Goal: Task Accomplishment & Management: Complete application form

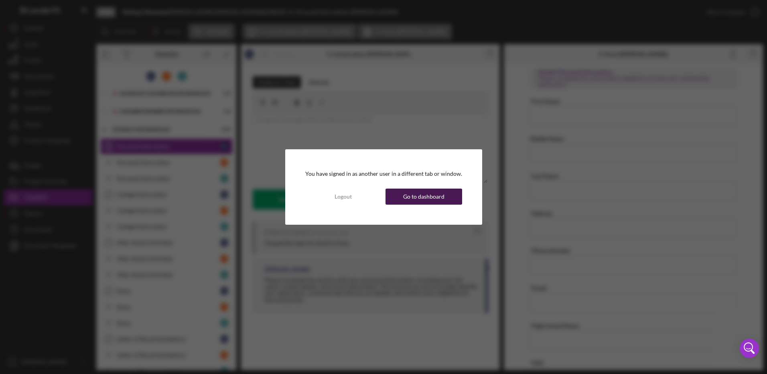
click at [416, 197] on div "Go to dashboard" at bounding box center [423, 197] width 41 height 16
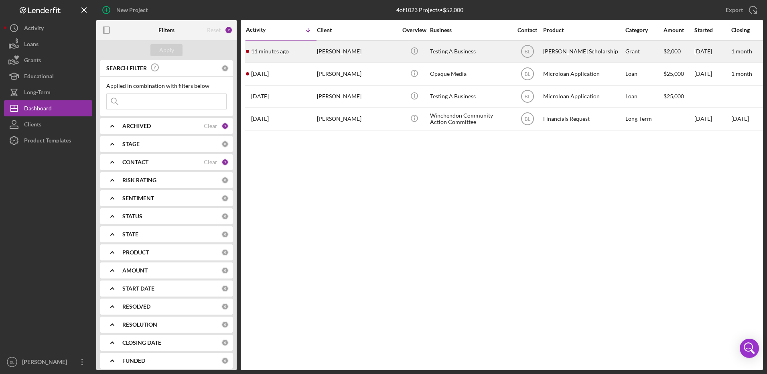
click at [462, 47] on div "Testing A Business" at bounding box center [470, 51] width 80 height 21
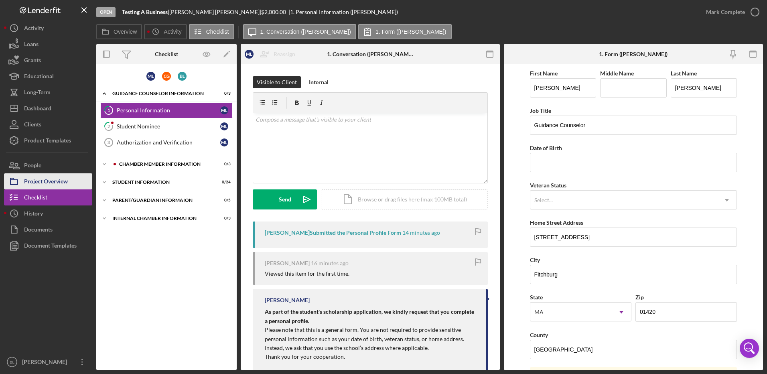
click at [49, 180] on div "Project Overview" at bounding box center [46, 182] width 44 height 18
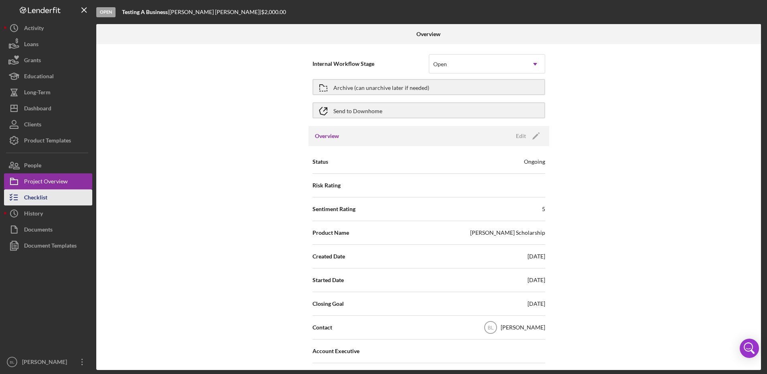
click at [47, 199] on div "Checklist" at bounding box center [35, 198] width 23 height 18
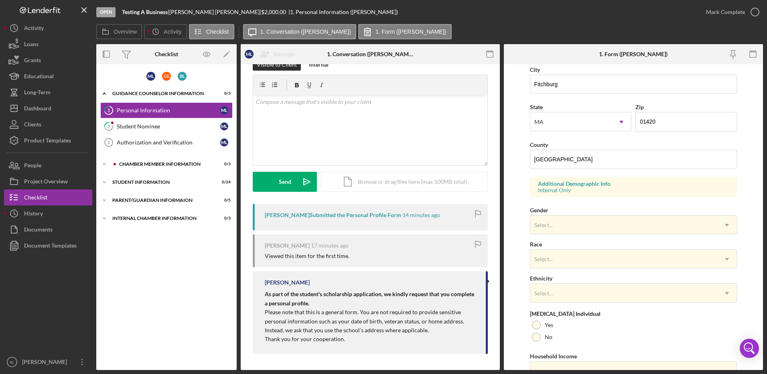
scroll to position [230, 0]
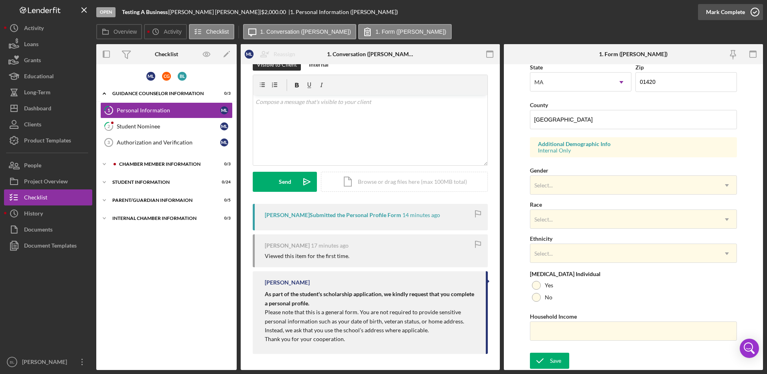
click at [755, 10] on icon "button" at bounding box center [755, 12] width 20 height 20
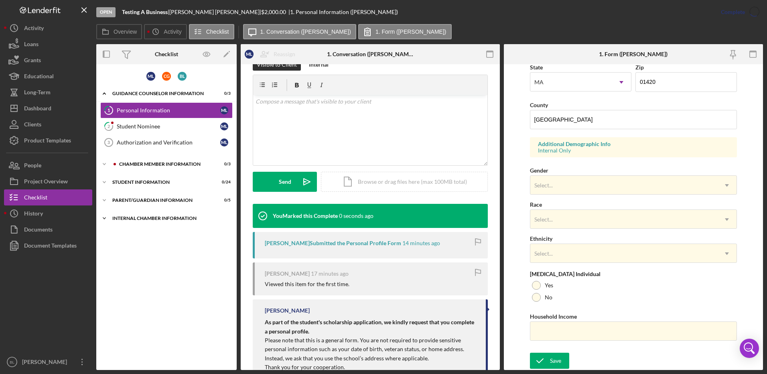
scroll to position [69, 0]
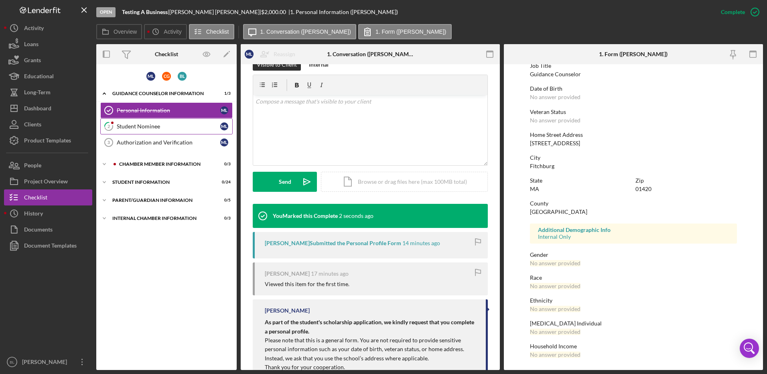
click at [168, 120] on link "2 Student Nominee M L" at bounding box center [166, 126] width 132 height 16
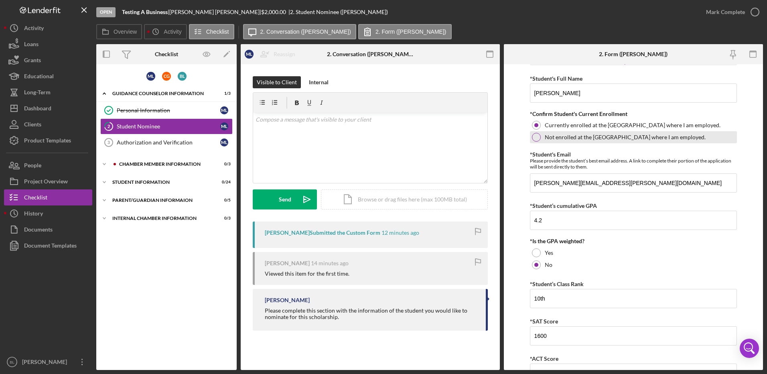
scroll to position [65, 0]
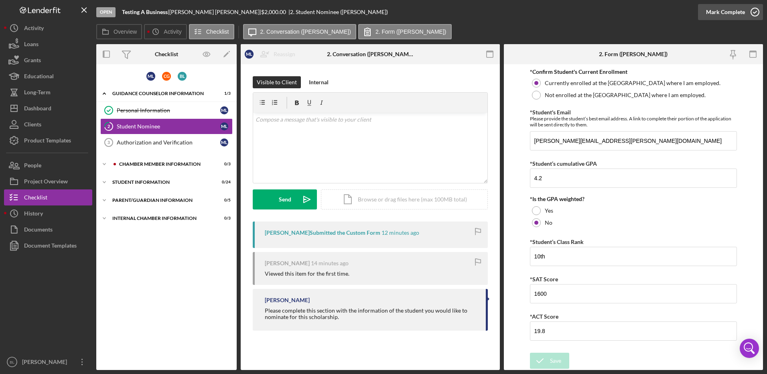
click at [751, 15] on icon "button" at bounding box center [755, 12] width 20 height 20
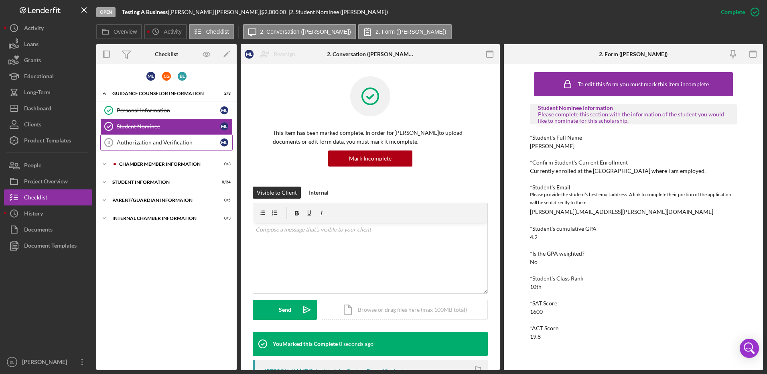
click at [162, 144] on div "Authorization and Verification" at bounding box center [168, 142] width 103 height 6
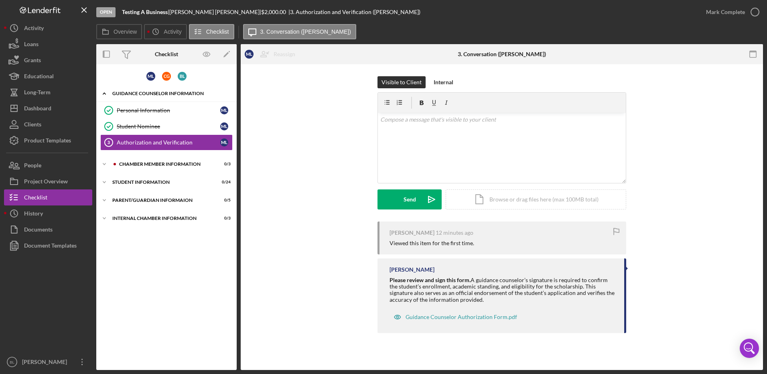
click at [116, 92] on div "Guidance Counselor Information" at bounding box center [169, 93] width 114 height 5
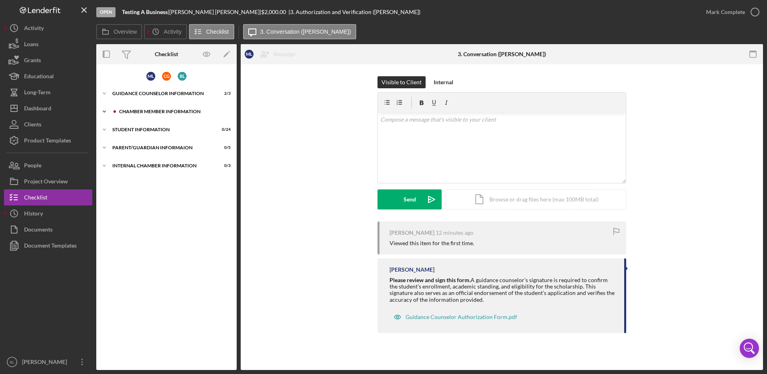
click at [133, 112] on div "Chamber Member Information" at bounding box center [172, 111] width 107 height 5
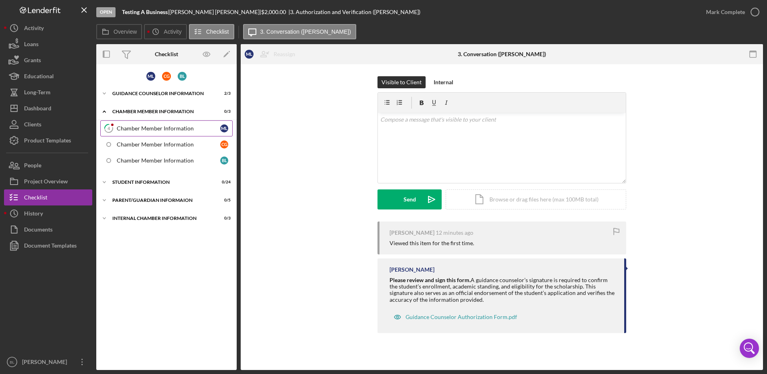
click at [159, 127] on div "Chamber Member Information" at bounding box center [168, 128] width 103 height 6
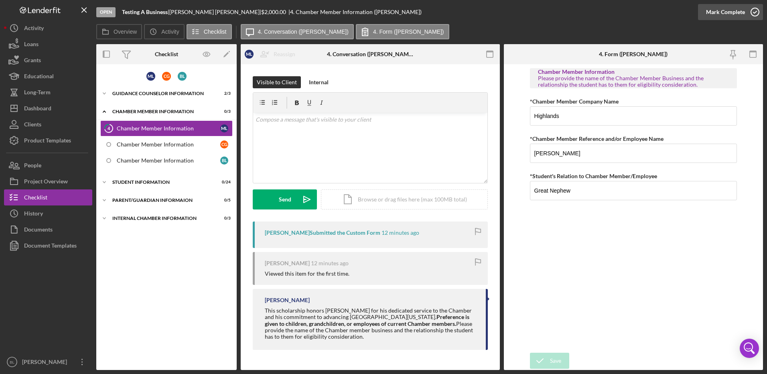
click at [755, 13] on icon "button" at bounding box center [755, 12] width 20 height 20
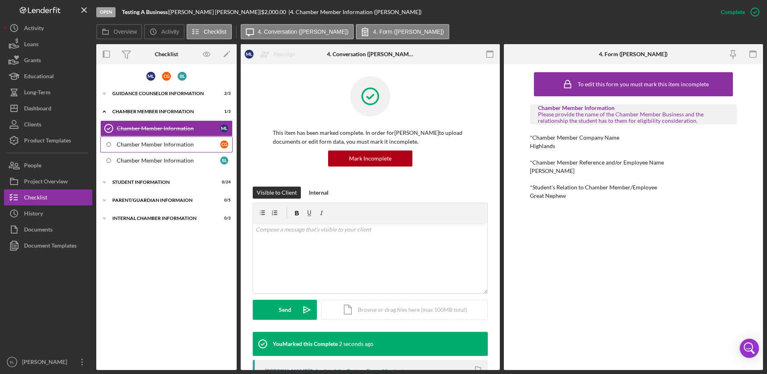
click at [166, 144] on div "Chamber Member Information" at bounding box center [168, 144] width 103 height 6
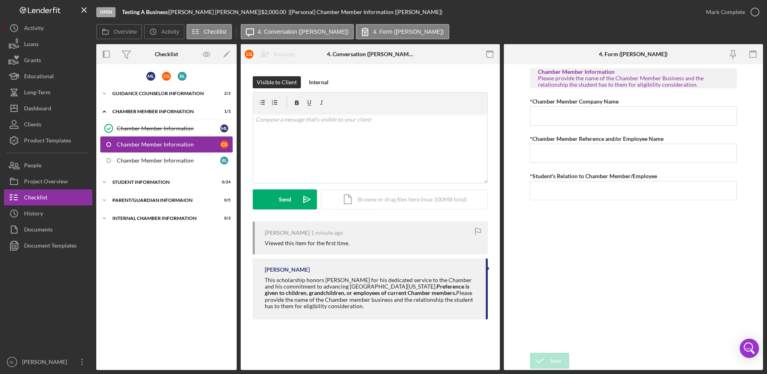
click at [165, 151] on link "Chamber Member Information C G" at bounding box center [166, 144] width 132 height 16
click at [186, 127] on div "Chamber Member Information" at bounding box center [168, 128] width 103 height 6
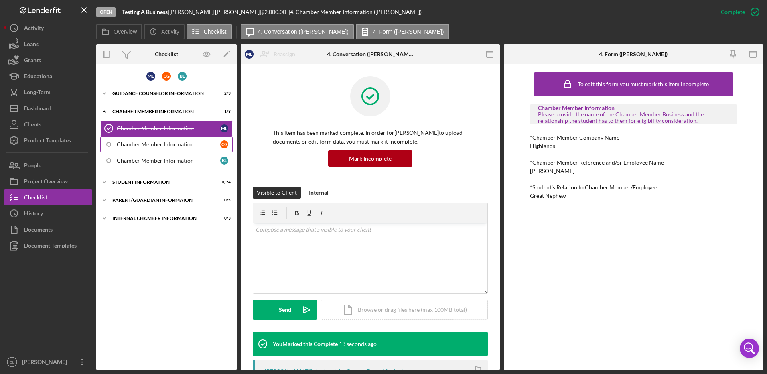
click at [191, 147] on div "Chamber Member Information" at bounding box center [168, 144] width 103 height 6
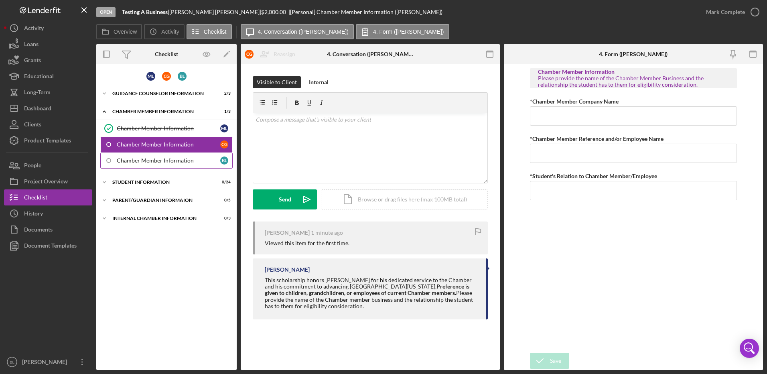
click at [152, 156] on link "Chamber Member Information [PERSON_NAME]" at bounding box center [166, 160] width 132 height 16
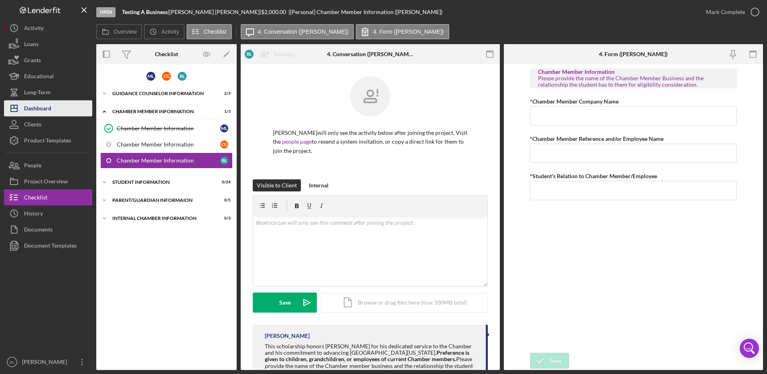
click at [47, 109] on div "Dashboard" at bounding box center [37, 109] width 27 height 18
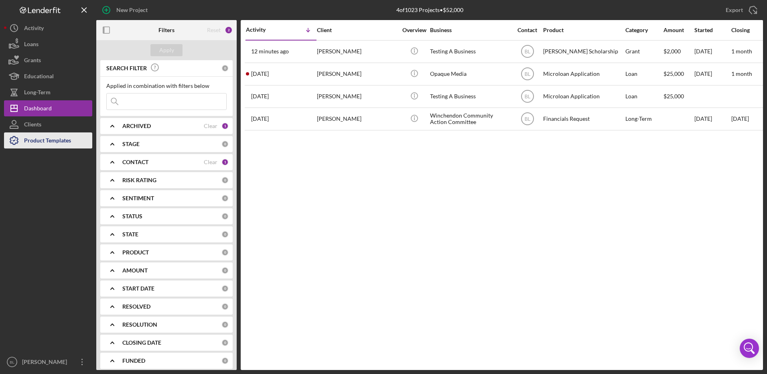
click at [67, 139] on div "Product Templates" at bounding box center [47, 141] width 47 height 18
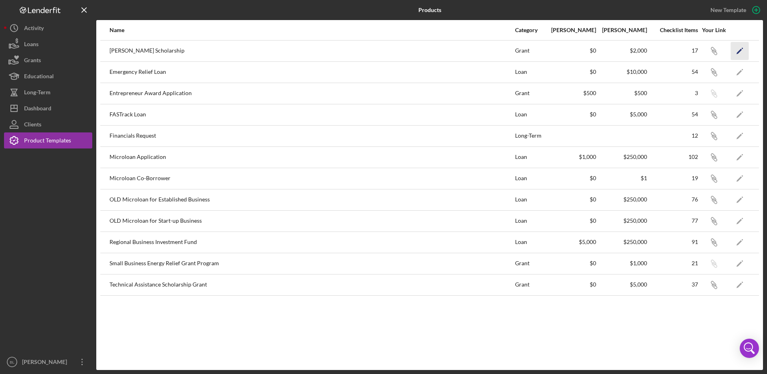
click at [737, 51] on icon "Icon/Edit" at bounding box center [740, 51] width 18 height 18
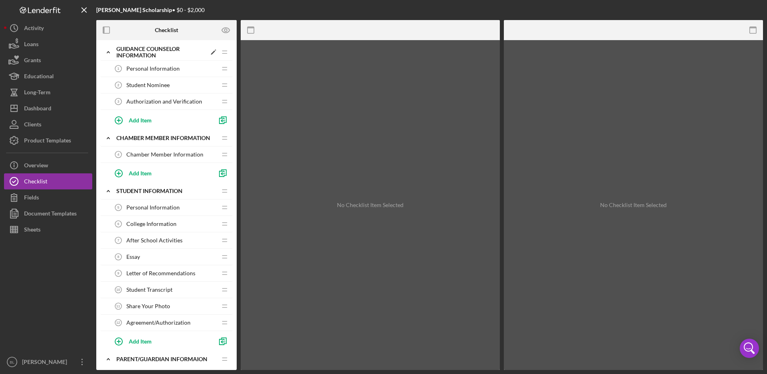
click at [107, 56] on icon "Icon/Expander" at bounding box center [108, 52] width 16 height 16
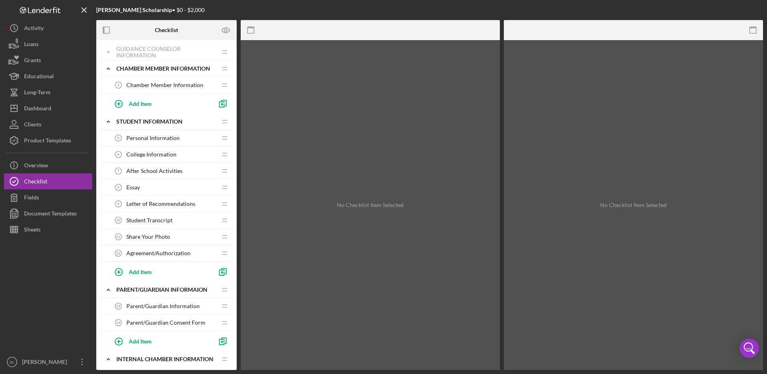
click at [159, 83] on span "Chamber Member Information" at bounding box center [164, 85] width 77 height 6
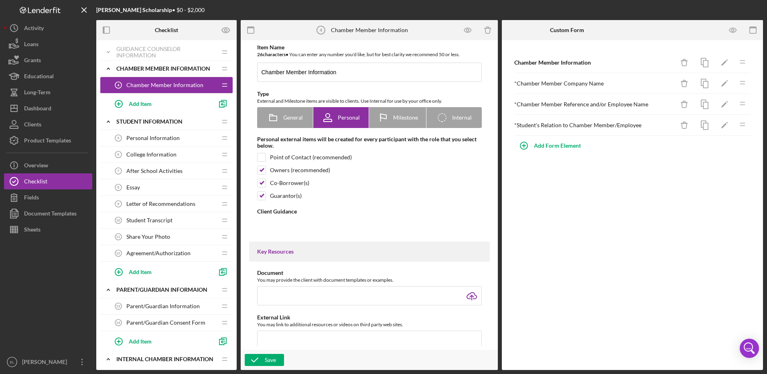
type textarea "<div>This scholarship honors [PERSON_NAME] for his dedicated service to the Cha…"
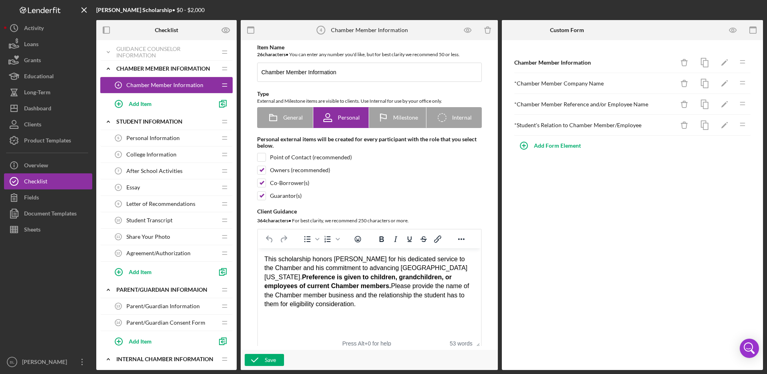
click at [150, 85] on span "Chamber Member Information" at bounding box center [164, 85] width 77 height 6
click at [737, 27] on icon "button" at bounding box center [733, 30] width 18 height 18
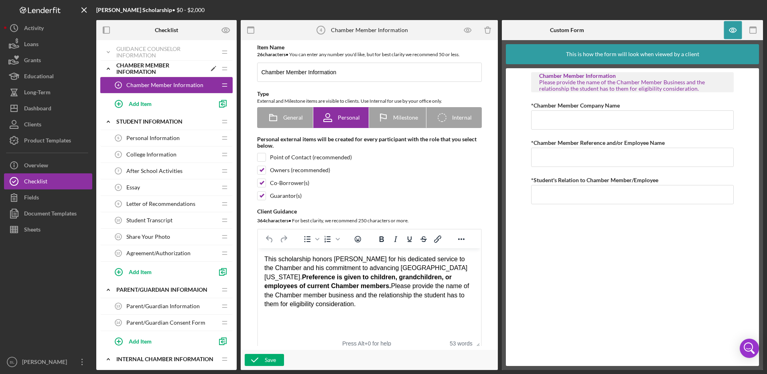
click at [106, 71] on icon "Icon/Expander" at bounding box center [108, 69] width 16 height 16
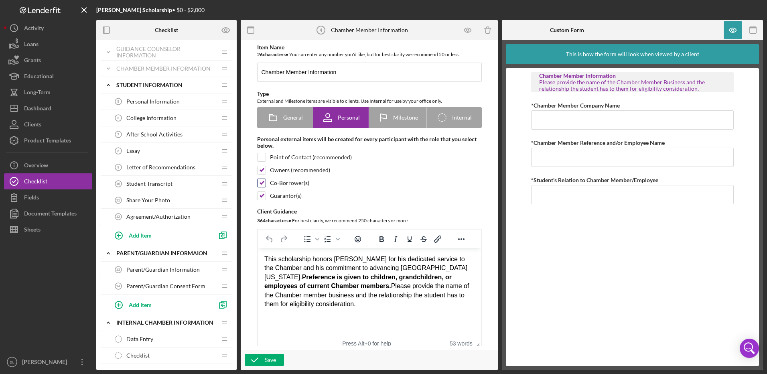
click at [261, 187] on input "checkbox" at bounding box center [262, 183] width 8 height 8
checkbox input "false"
click at [260, 197] on input "checkbox" at bounding box center [262, 196] width 8 height 8
checkbox input "false"
click at [258, 355] on icon "button" at bounding box center [255, 360] width 20 height 20
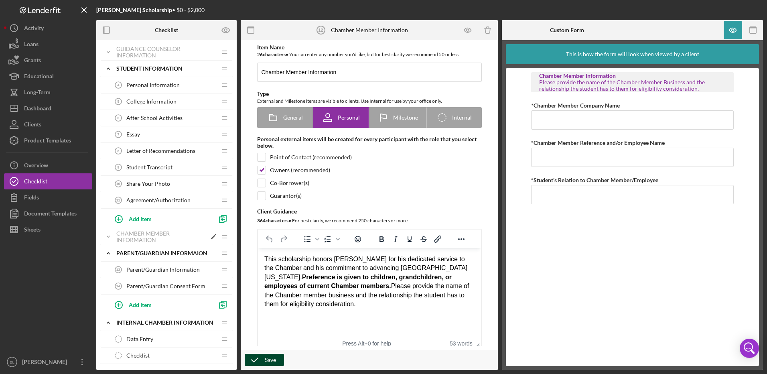
click at [105, 236] on icon "Icon/Expander" at bounding box center [108, 237] width 16 height 16
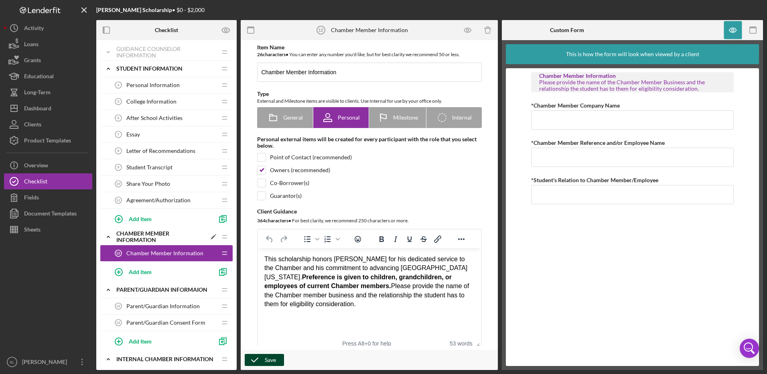
click at [143, 237] on div "Chamber Member Information" at bounding box center [161, 236] width 90 height 13
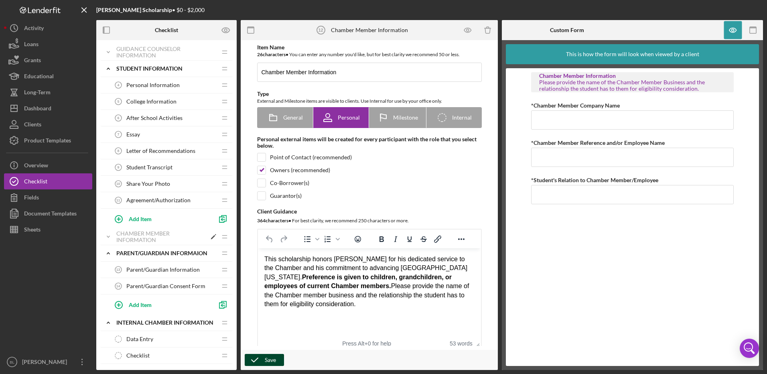
click at [152, 237] on div "Chamber Member Information" at bounding box center [161, 236] width 90 height 13
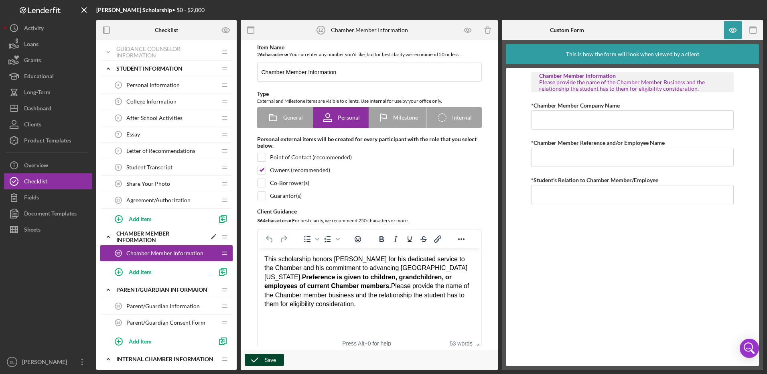
click at [135, 237] on div "Chamber Member Information" at bounding box center [161, 236] width 90 height 13
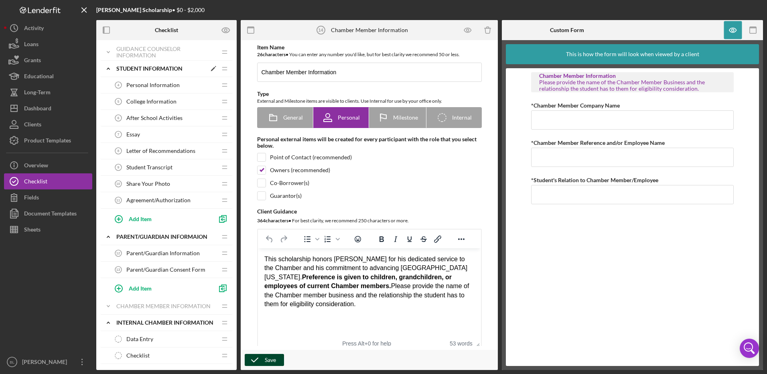
click at [109, 71] on icon "Icon/Expander" at bounding box center [108, 69] width 16 height 16
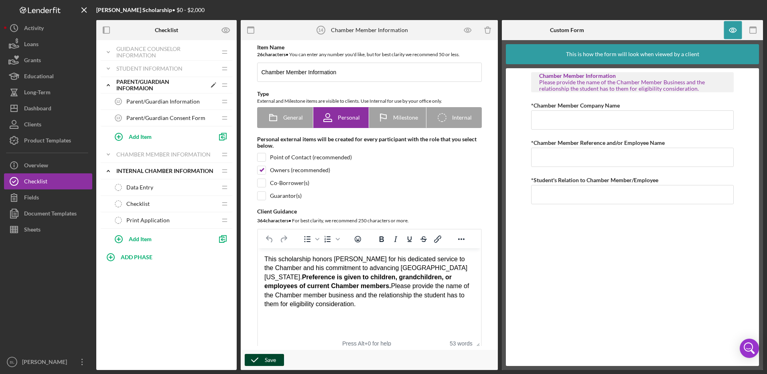
click at [108, 86] on icon "Icon/Expander" at bounding box center [108, 85] width 16 height 16
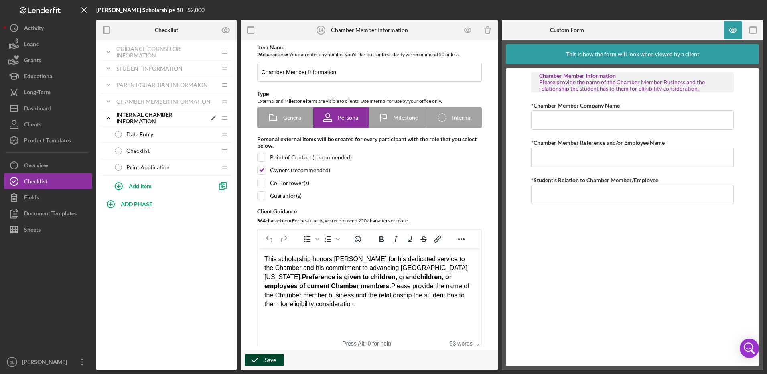
click at [110, 118] on polyline at bounding box center [108, 118] width 2 height 2
click at [258, 364] on icon "button" at bounding box center [255, 360] width 20 height 20
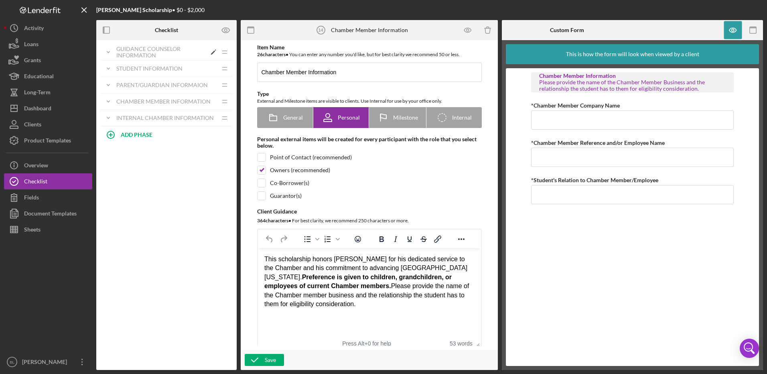
click at [130, 47] on div "Guidance Counselor Information" at bounding box center [161, 52] width 90 height 13
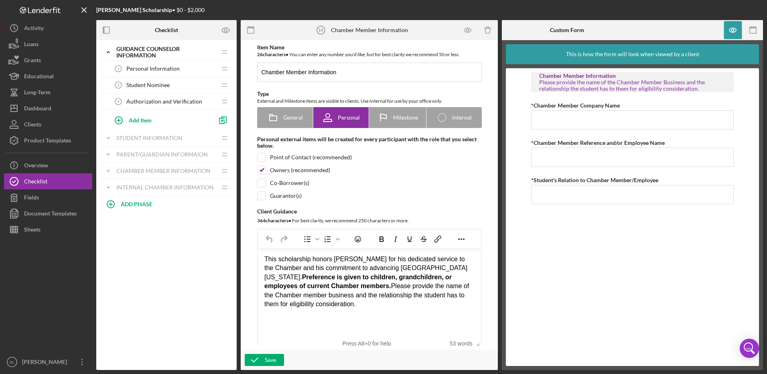
click at [152, 67] on span "Personal Information" at bounding box center [152, 68] width 53 height 6
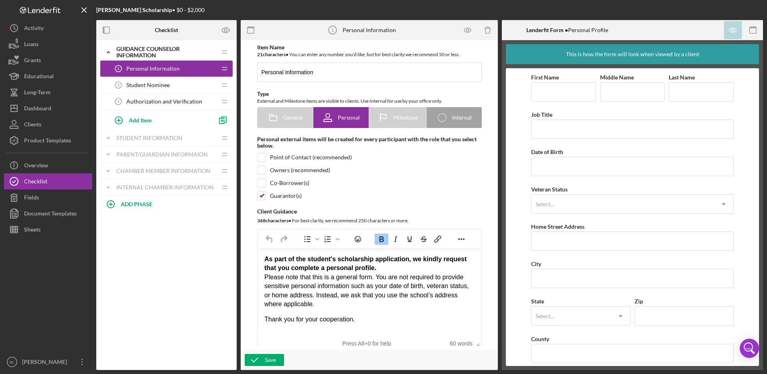
click at [155, 87] on span "Student Nominee" at bounding box center [147, 85] width 43 height 6
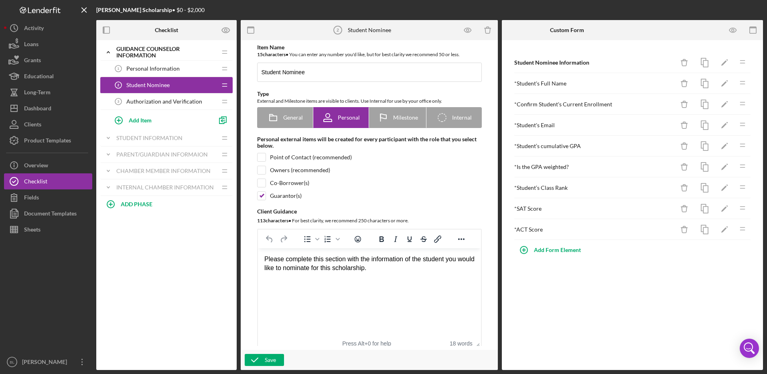
click at [156, 101] on span "Authorization and Verification" at bounding box center [164, 101] width 76 height 6
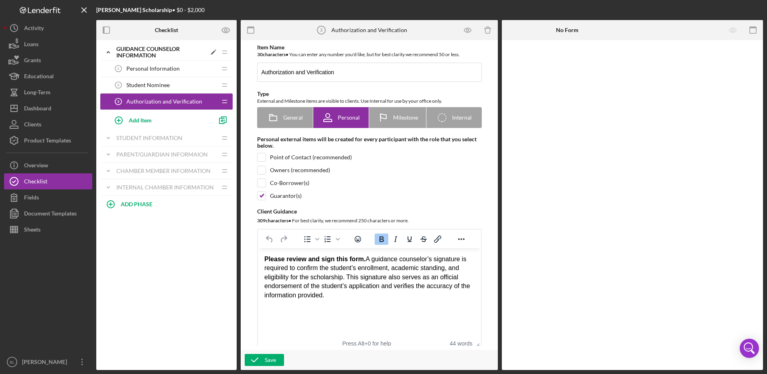
click at [108, 50] on icon "Icon/Expander" at bounding box center [108, 52] width 16 height 16
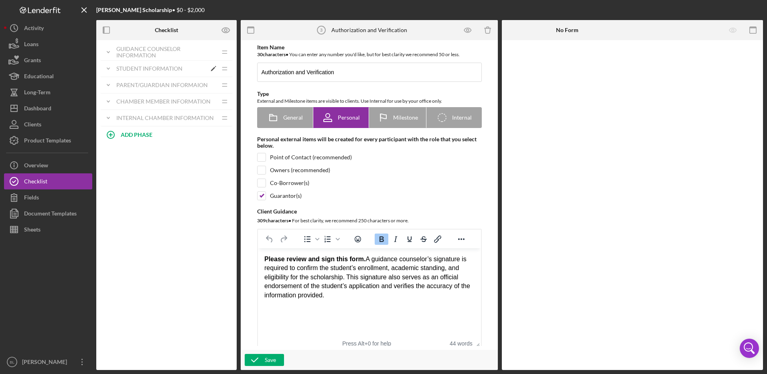
click at [138, 68] on div "Student Information" at bounding box center [161, 68] width 90 height 6
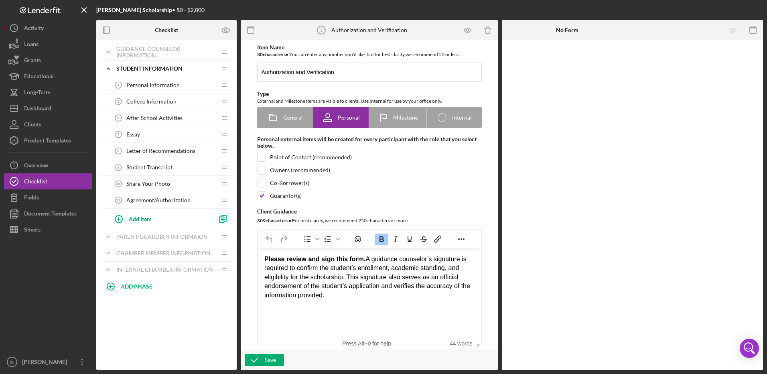
click at [148, 85] on span "Personal Information" at bounding box center [152, 85] width 53 height 6
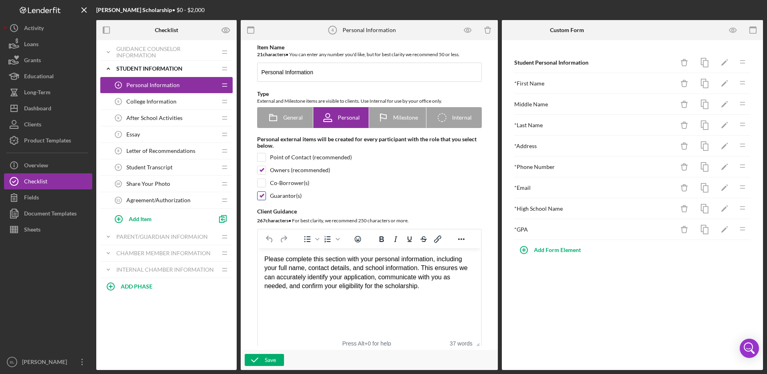
click at [262, 195] on input "checkbox" at bounding box center [262, 196] width 8 height 8
checkbox input "false"
click at [266, 358] on div "Save" at bounding box center [270, 360] width 11 height 12
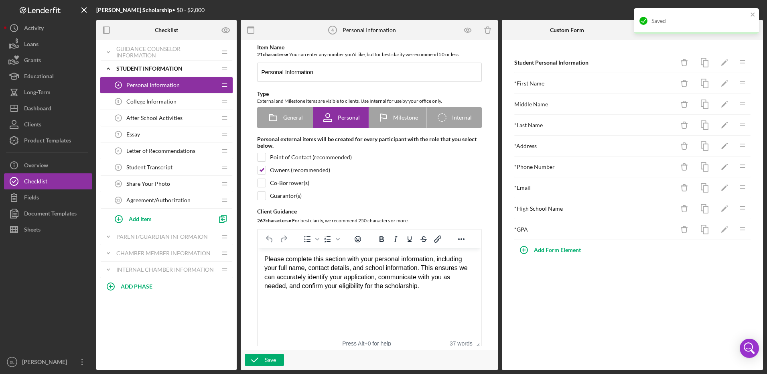
click at [151, 101] on span "College Information" at bounding box center [151, 101] width 50 height 6
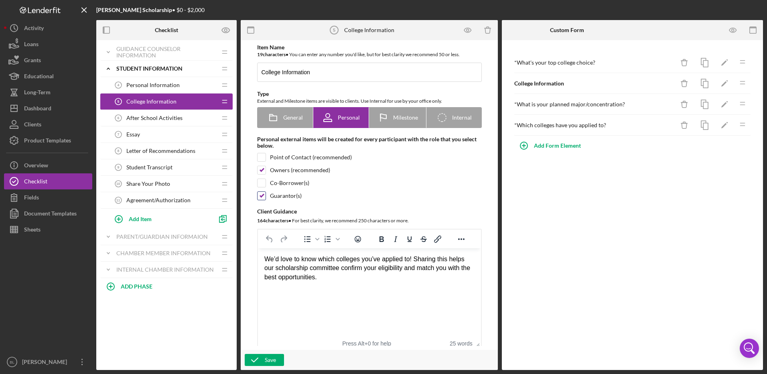
click at [261, 199] on input "checkbox" at bounding box center [262, 196] width 8 height 8
checkbox input "false"
click at [257, 359] on icon "button" at bounding box center [255, 360] width 20 height 20
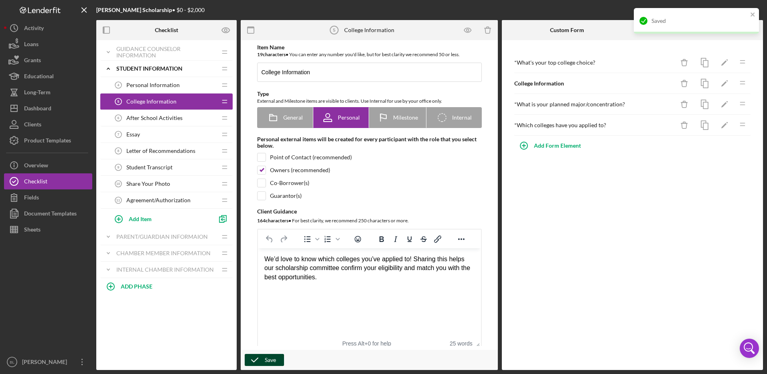
click at [131, 115] on span "After School Activities" at bounding box center [154, 118] width 56 height 6
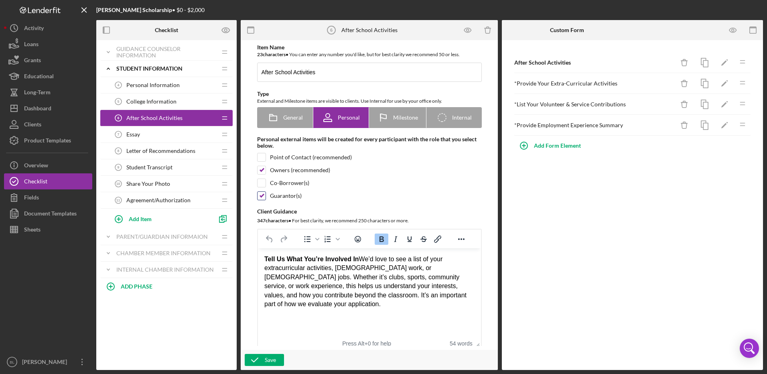
click at [258, 197] on input "checkbox" at bounding box center [262, 196] width 8 height 8
checkbox input "false"
click at [262, 356] on icon "button" at bounding box center [255, 360] width 20 height 20
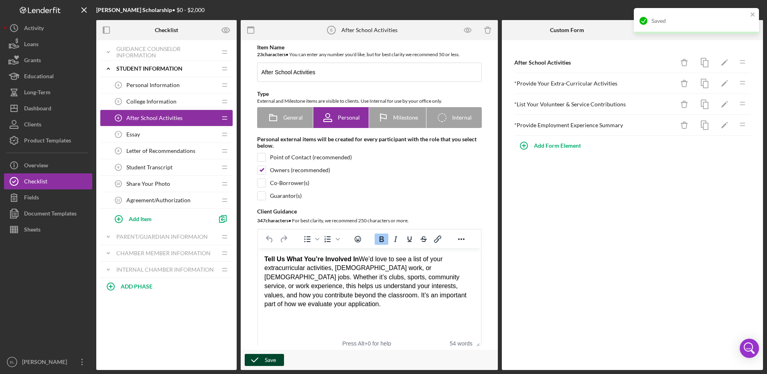
click at [128, 133] on span "Essay" at bounding box center [133, 134] width 14 height 6
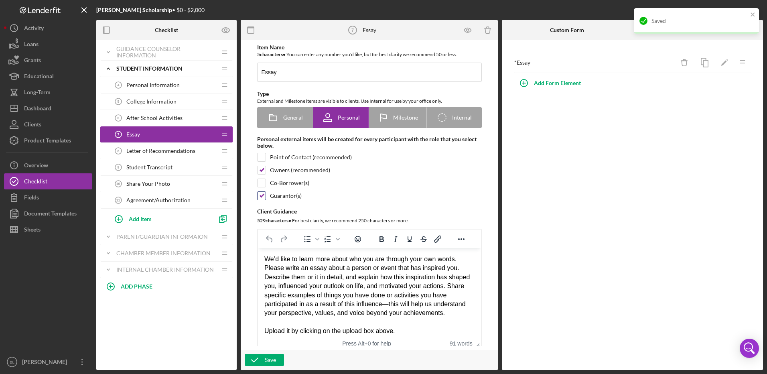
click at [262, 199] on input "checkbox" at bounding box center [262, 196] width 8 height 8
checkbox input "false"
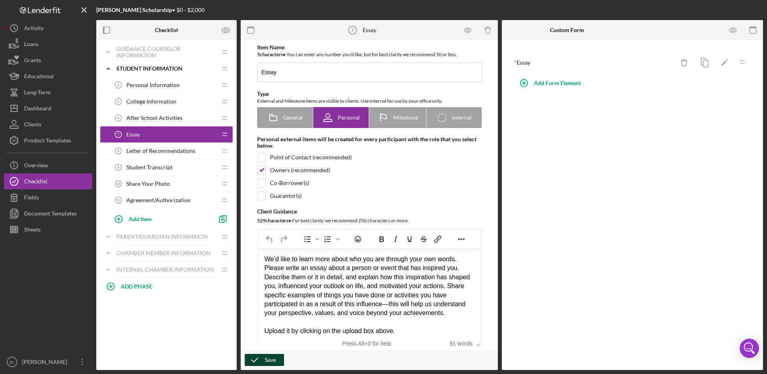
click at [255, 357] on icon "button" at bounding box center [255, 360] width 20 height 20
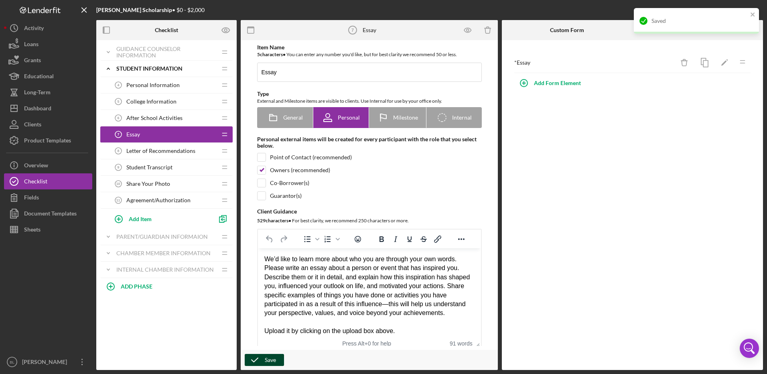
click at [136, 150] on span "Letter of Recommendations" at bounding box center [160, 151] width 69 height 6
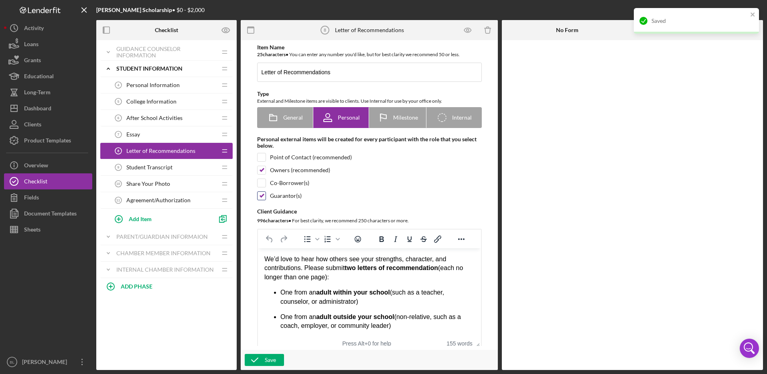
click at [263, 198] on input "checkbox" at bounding box center [262, 196] width 8 height 8
checkbox input "false"
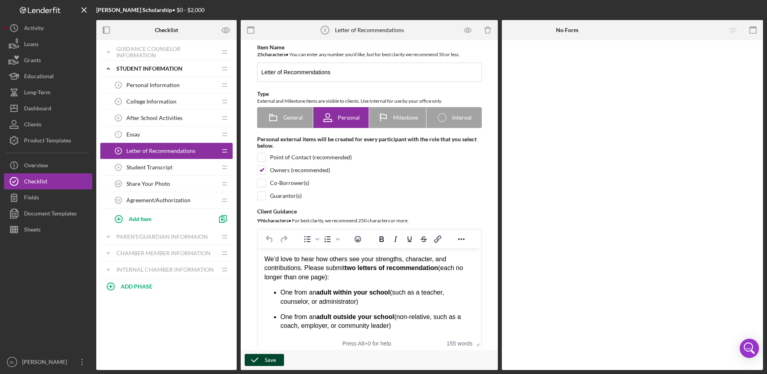
click at [258, 360] on icon "button" at bounding box center [255, 360] width 20 height 20
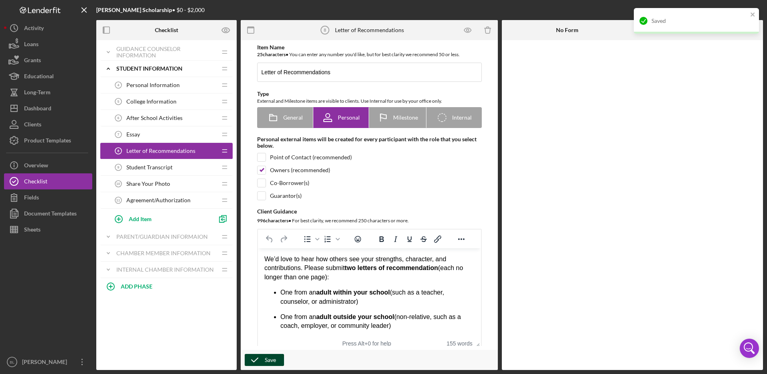
click at [139, 166] on span "Student Transcript" at bounding box center [149, 167] width 46 height 6
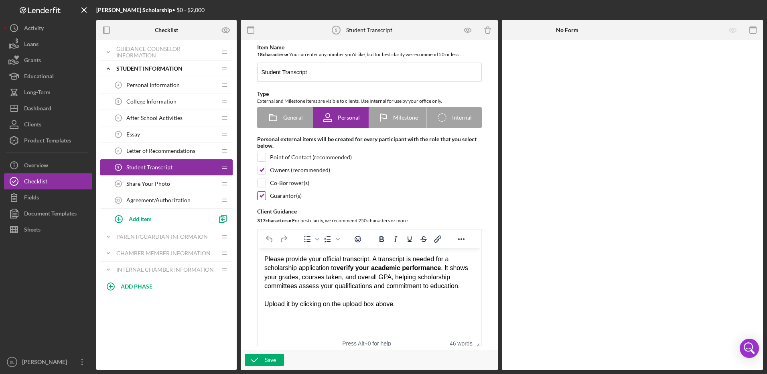
click at [260, 195] on input "checkbox" at bounding box center [262, 196] width 8 height 8
checkbox input "false"
click at [259, 356] on icon "button" at bounding box center [255, 360] width 20 height 20
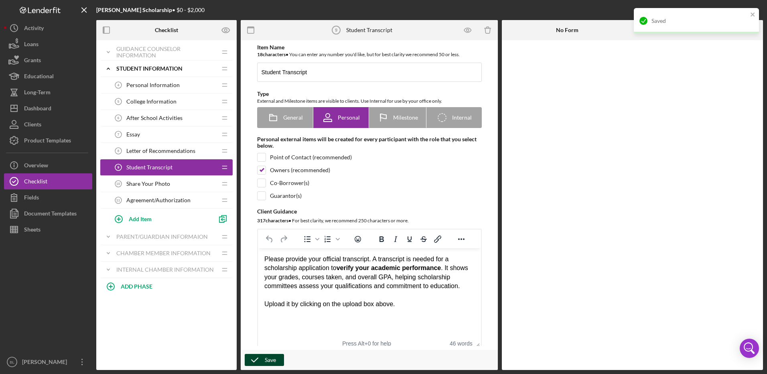
click at [147, 182] on span "Share Your Photo" at bounding box center [148, 183] width 44 height 6
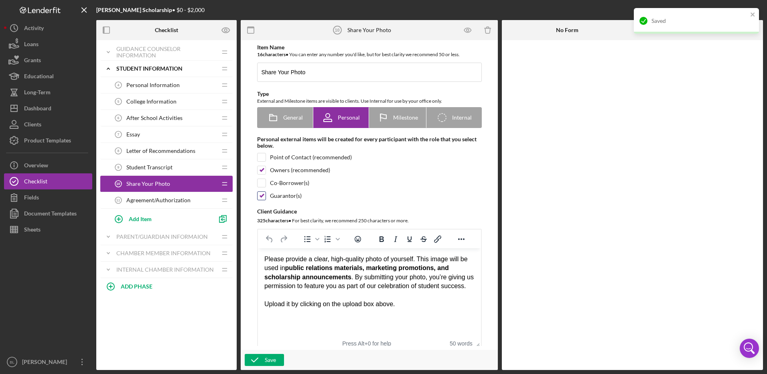
click at [263, 193] on input "checkbox" at bounding box center [262, 196] width 8 height 8
checkbox input "false"
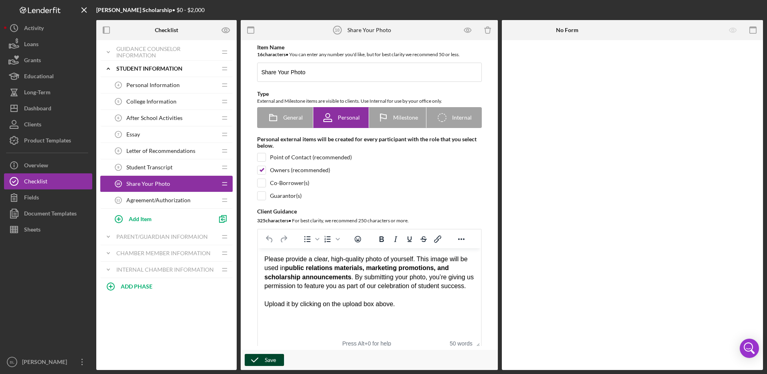
click at [254, 361] on icon "button" at bounding box center [255, 360] width 20 height 20
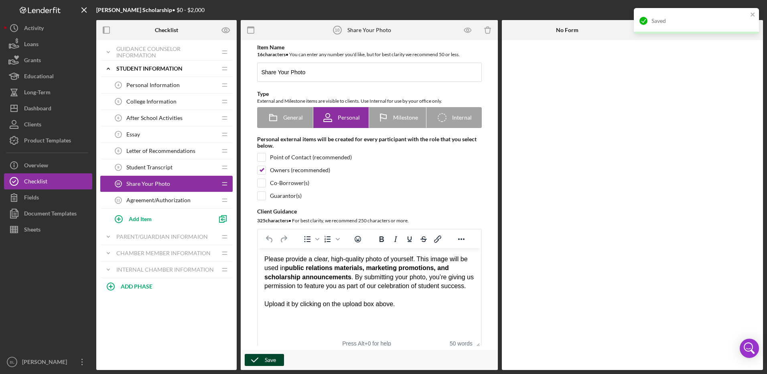
click at [138, 202] on span "Agreement/Authorization" at bounding box center [158, 200] width 64 height 6
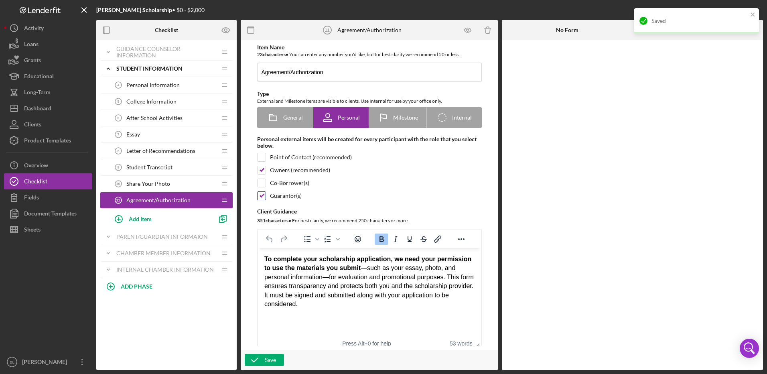
click at [262, 197] on input "checkbox" at bounding box center [262, 196] width 8 height 8
checkbox input "false"
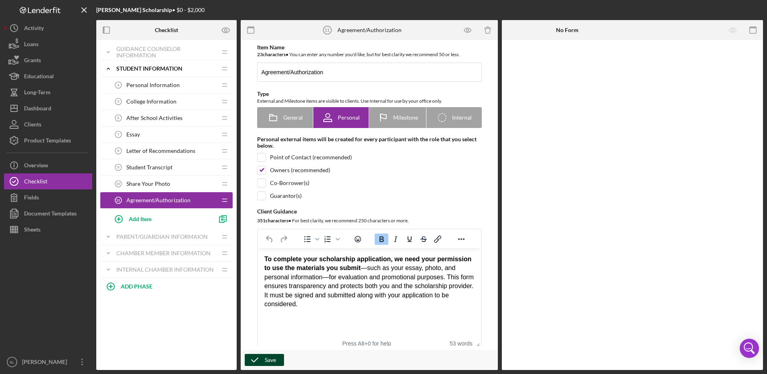
click at [255, 357] on icon "button" at bounding box center [255, 360] width 20 height 20
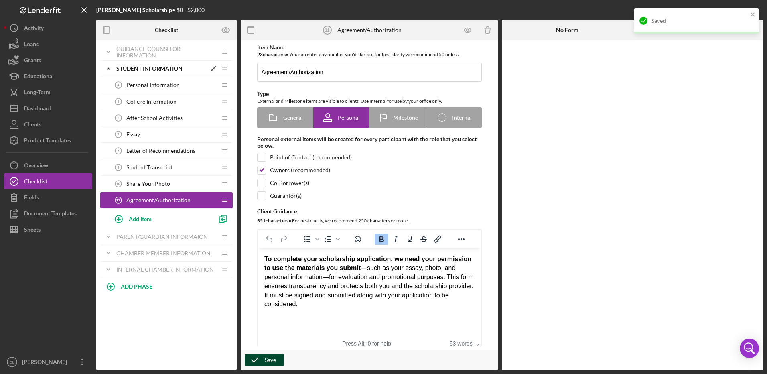
click at [110, 71] on icon "Icon/Expander" at bounding box center [108, 69] width 16 height 16
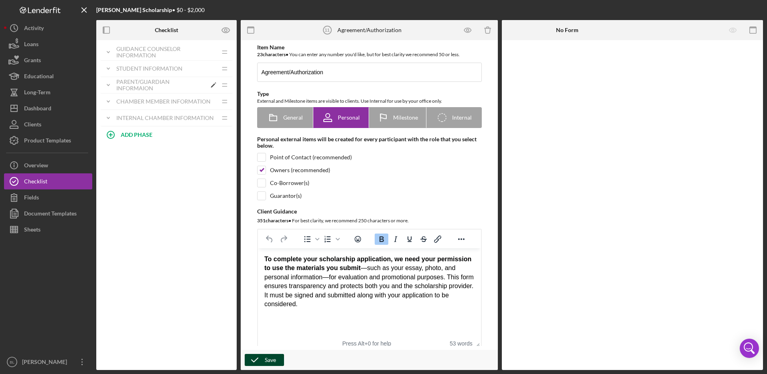
click at [116, 86] on div "Parent/Guardian Informaion" at bounding box center [161, 85] width 90 height 13
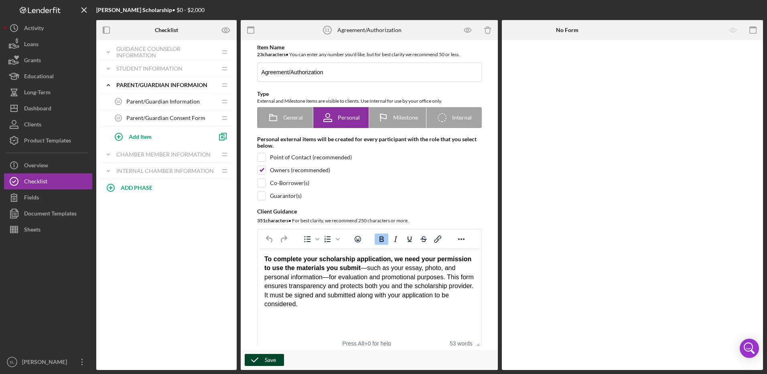
click at [161, 103] on span "Parent/Guardian Information" at bounding box center [162, 101] width 73 height 6
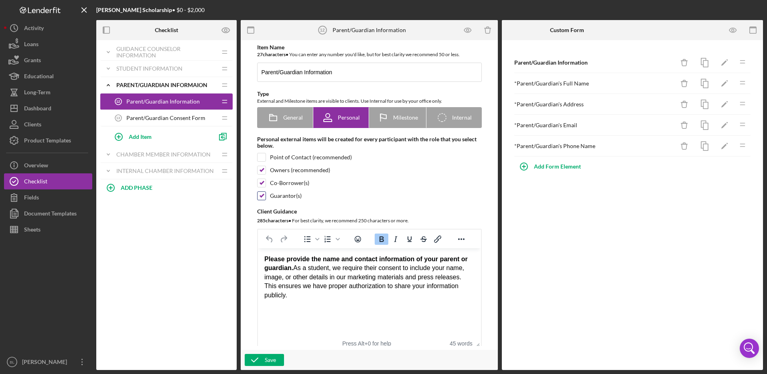
click at [260, 197] on input "checkbox" at bounding box center [262, 196] width 8 height 8
checkbox input "false"
click at [261, 172] on input "checkbox" at bounding box center [262, 170] width 8 height 8
checkbox input "false"
click at [253, 362] on icon "button" at bounding box center [255, 360] width 20 height 20
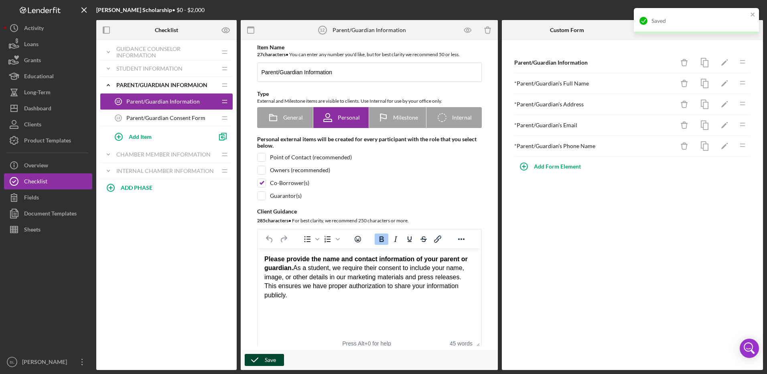
click at [151, 118] on span "Parent/Guardian Consent Form" at bounding box center [165, 118] width 79 height 6
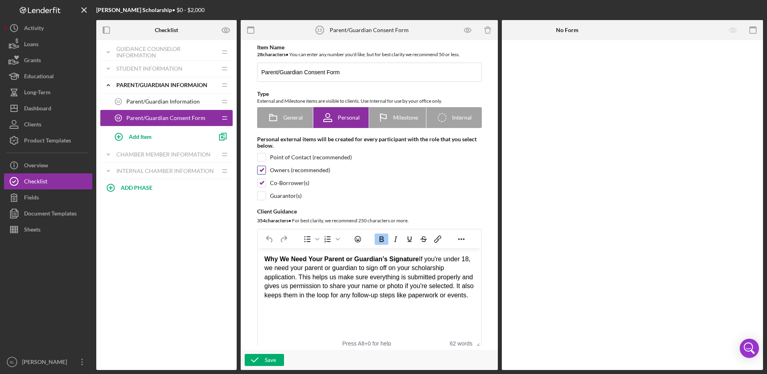
click at [261, 170] on input "checkbox" at bounding box center [262, 170] width 8 height 8
checkbox input "false"
click at [261, 361] on icon "button" at bounding box center [255, 360] width 20 height 20
click at [108, 85] on icon "Icon/Expander" at bounding box center [108, 85] width 16 height 16
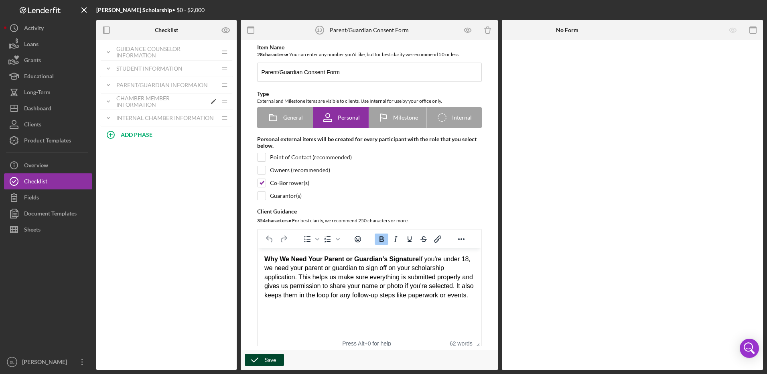
click at [144, 107] on div "Chamber Member Information" at bounding box center [161, 101] width 90 height 13
click at [165, 122] on div "Chamber Member Information 14 Chamber Member Information" at bounding box center [163, 118] width 106 height 16
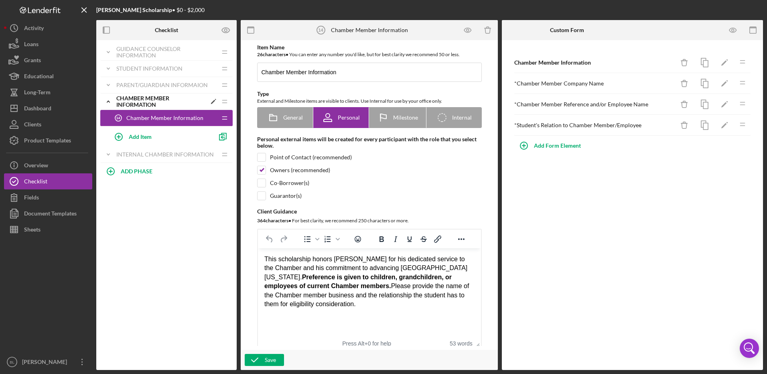
click at [110, 103] on icon "Icon/Expander" at bounding box center [108, 101] width 16 height 16
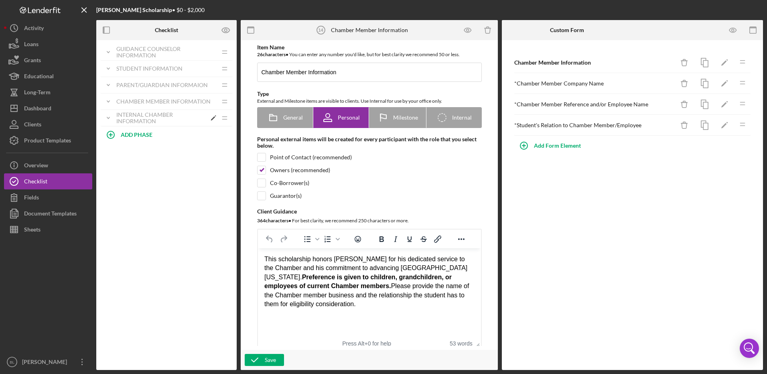
click at [152, 115] on div "Internal Chamber Information" at bounding box center [161, 118] width 90 height 13
click at [149, 137] on span "Data Entry" at bounding box center [139, 134] width 27 height 6
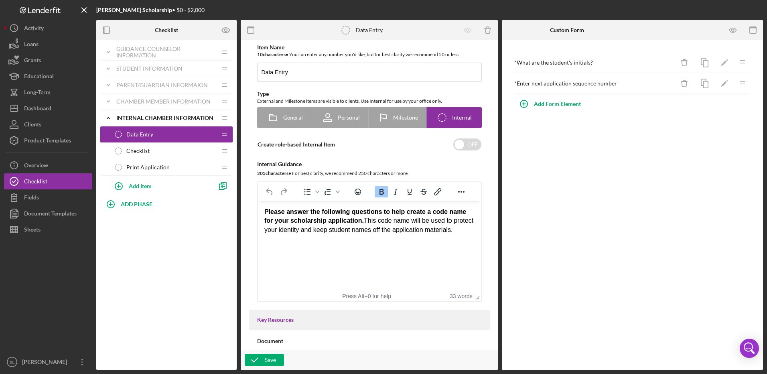
click at [150, 150] on div "Checklist Checklist" at bounding box center [163, 151] width 106 height 16
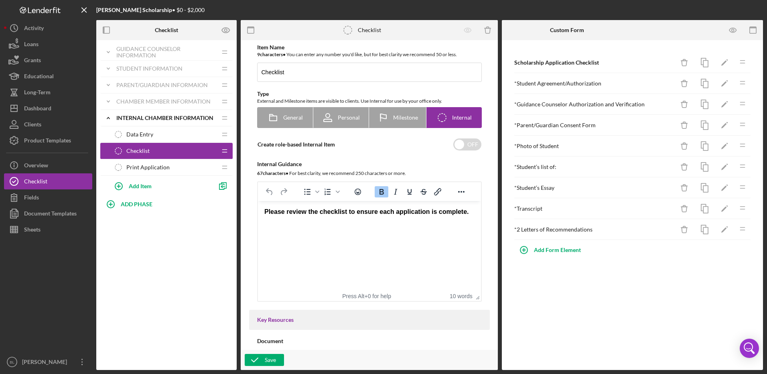
click at [148, 172] on div "Print Application Print Application" at bounding box center [163, 167] width 106 height 16
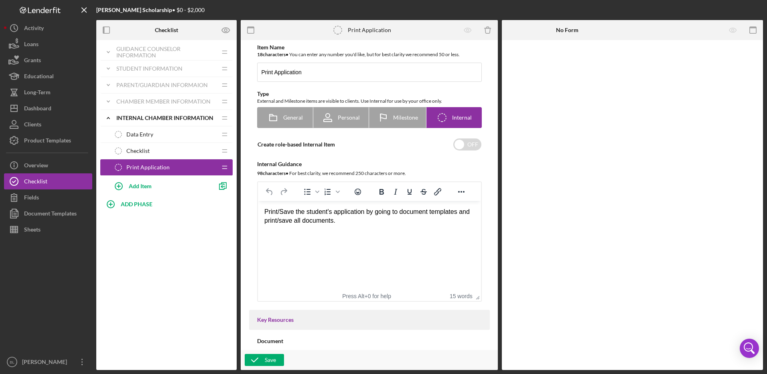
click at [161, 258] on div "Icon/Expander Guidance Counselor Information Icon/Edit Icon/Drag Personal Infor…" at bounding box center [166, 205] width 140 height 330
drag, startPoint x: 169, startPoint y: 328, endPoint x: 147, endPoint y: 174, distance: 155.3
click at [168, 324] on div "Icon/Expander Guidance Counselor Information Icon/Edit Icon/Drag Personal Infor…" at bounding box center [166, 205] width 140 height 330
drag, startPoint x: 184, startPoint y: 318, endPoint x: 182, endPoint y: 311, distance: 7.5
click at [184, 318] on div "Icon/Expander Guidance Counselor Information Icon/Edit Icon/Drag Personal Infor…" at bounding box center [166, 205] width 140 height 330
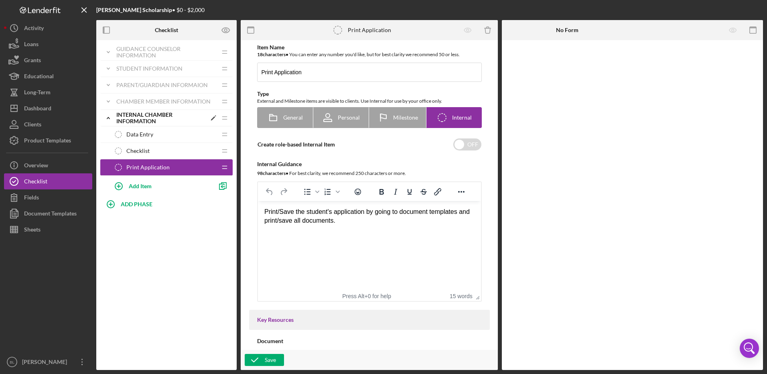
click at [106, 119] on icon "Icon/Expander" at bounding box center [108, 118] width 16 height 16
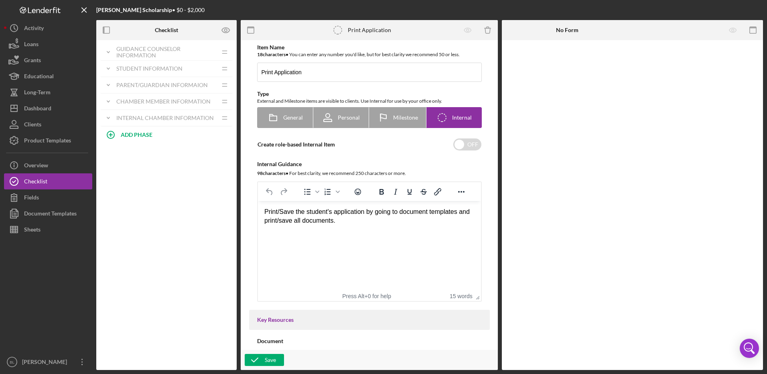
click at [181, 218] on div "Icon/Expander Guidance Counselor Information Icon/Edit Icon/Drag Personal Infor…" at bounding box center [166, 205] width 140 height 330
click at [59, 145] on div "Product Templates" at bounding box center [47, 141] width 47 height 18
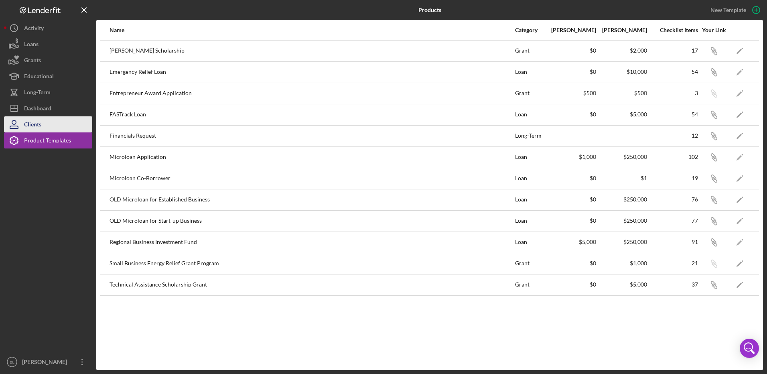
click at [39, 126] on div "Clients" at bounding box center [32, 125] width 17 height 18
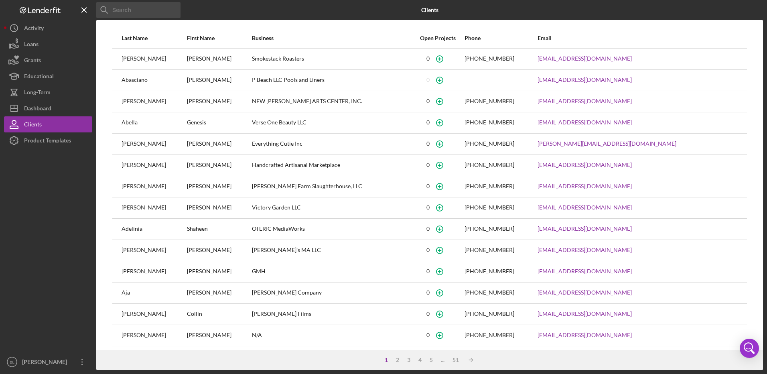
click at [130, 11] on input at bounding box center [138, 10] width 84 height 16
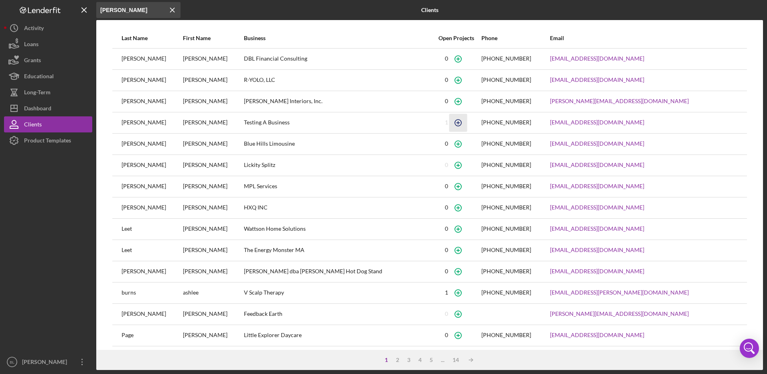
type input "[PERSON_NAME]"
click at [449, 126] on icon "button" at bounding box center [458, 123] width 18 height 18
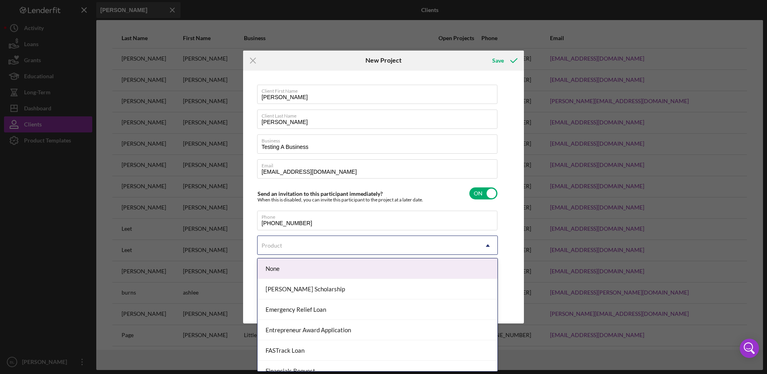
click at [397, 244] on div "Product" at bounding box center [368, 245] width 221 height 18
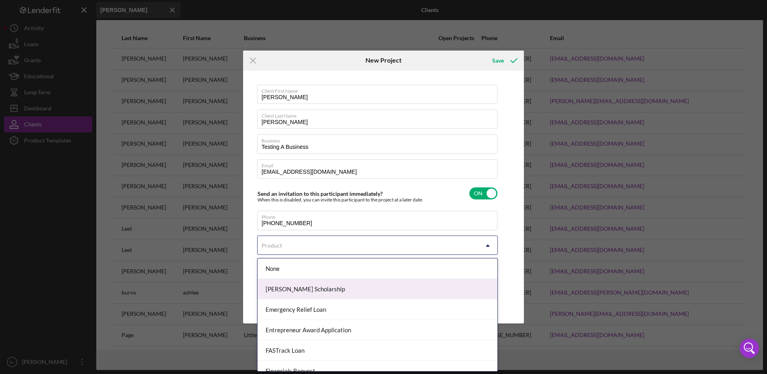
click at [352, 289] on div "[PERSON_NAME] Scholarship" at bounding box center [378, 289] width 240 height 20
checkbox input "true"
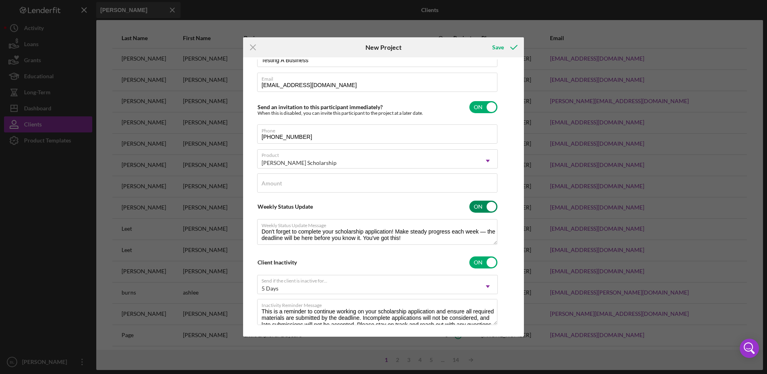
scroll to position [85, 0]
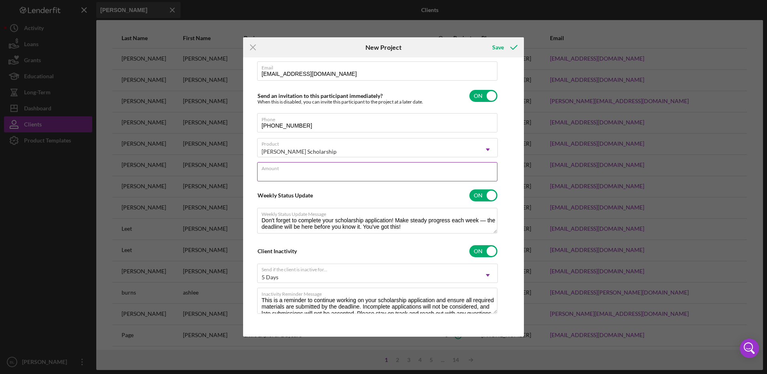
click at [336, 171] on div "Amount" at bounding box center [377, 172] width 241 height 20
type input "$2,000"
click at [514, 225] on div "Client First Name [PERSON_NAME] Client Last Name [PERSON_NAME] Business Testing…" at bounding box center [383, 196] width 277 height 275
click at [500, 45] on div "Save" at bounding box center [498, 47] width 12 height 16
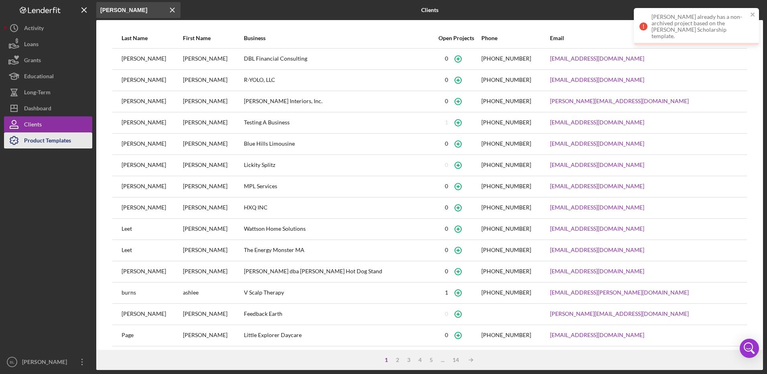
click at [43, 141] on div "Product Templates" at bounding box center [47, 141] width 47 height 18
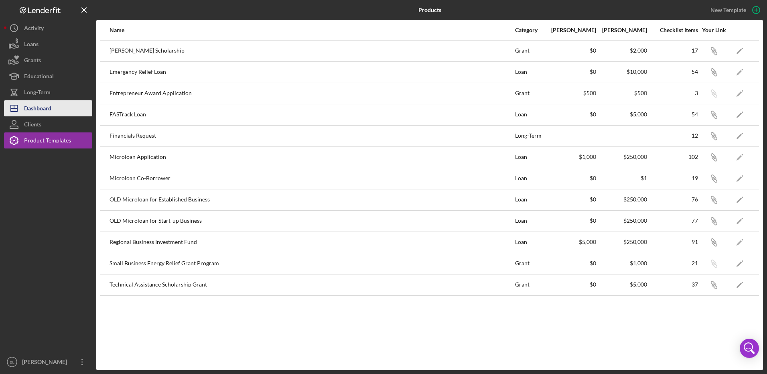
click at [47, 107] on div "Dashboard" at bounding box center [37, 109] width 27 height 18
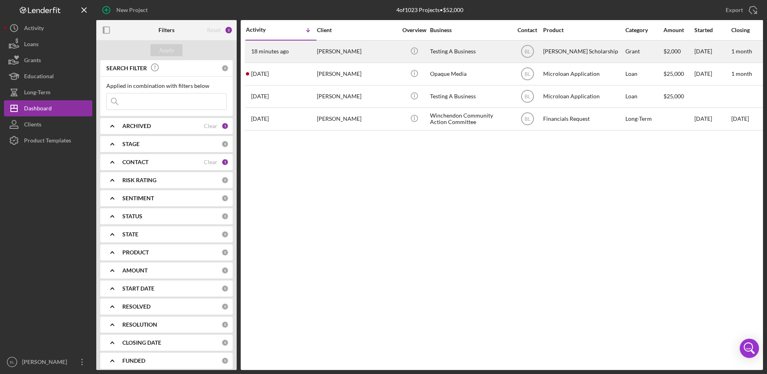
click at [319, 52] on div "[PERSON_NAME]" at bounding box center [357, 51] width 80 height 21
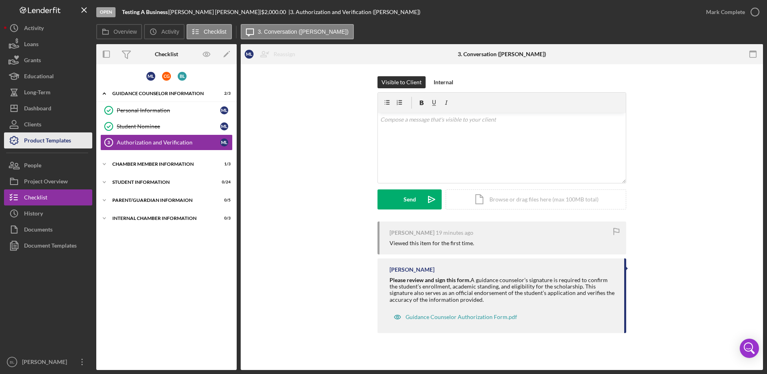
click at [68, 138] on div "Product Templates" at bounding box center [47, 141] width 47 height 18
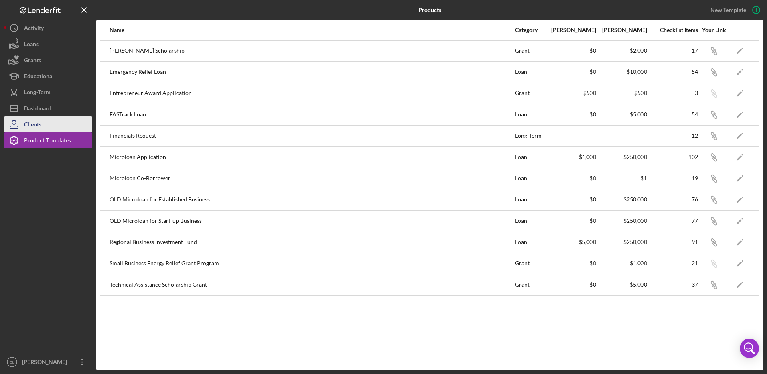
click at [43, 127] on button "Clients" at bounding box center [48, 124] width 88 height 16
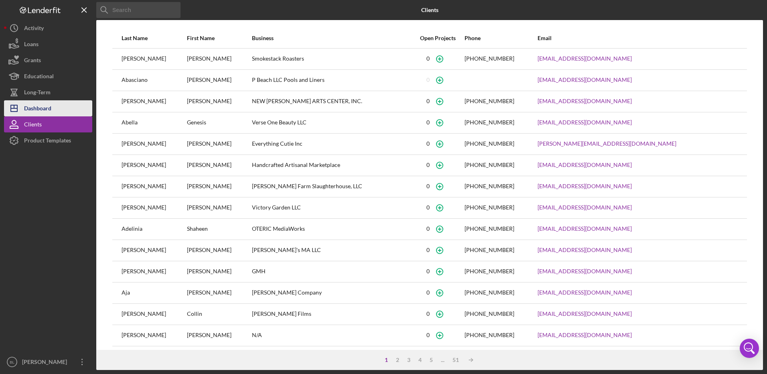
click at [39, 110] on div "Dashboard" at bounding box center [37, 109] width 27 height 18
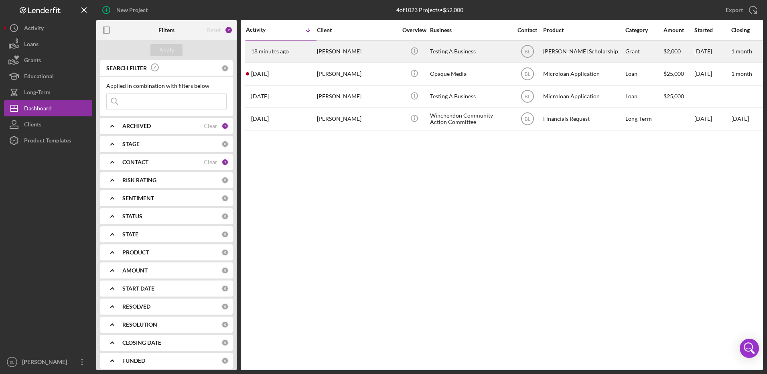
click at [466, 48] on div "Testing A Business" at bounding box center [470, 51] width 80 height 21
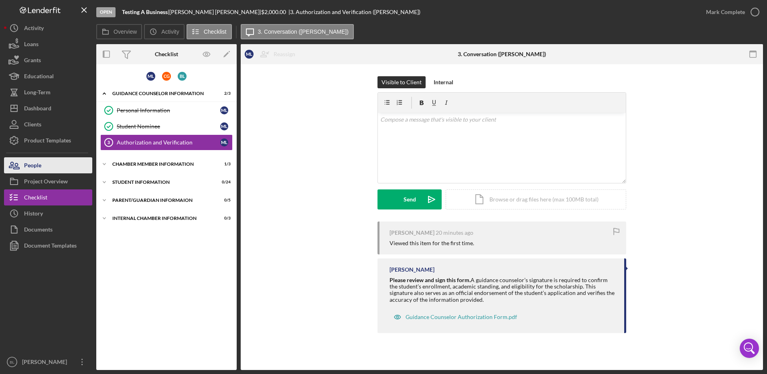
click at [57, 160] on button "People" at bounding box center [48, 165] width 88 height 16
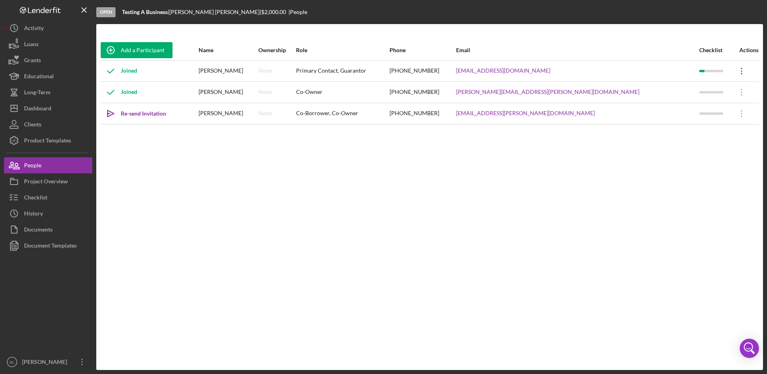
click at [736, 71] on icon "Icon/Overflow" at bounding box center [742, 71] width 20 height 20
click at [698, 93] on div "Icon/Edit Edit" at bounding box center [696, 92] width 88 height 16
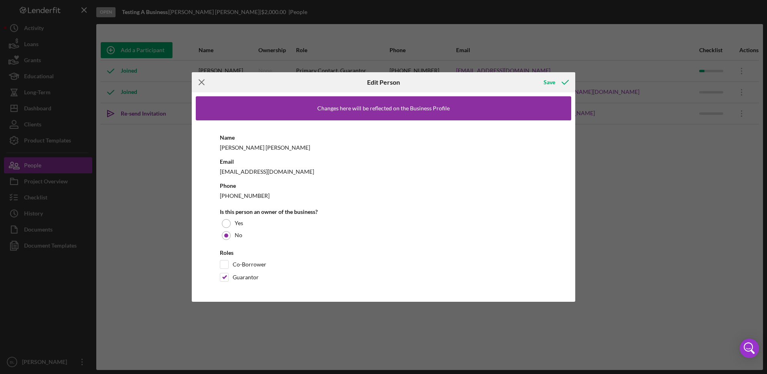
click at [202, 83] on line at bounding box center [201, 82] width 5 height 5
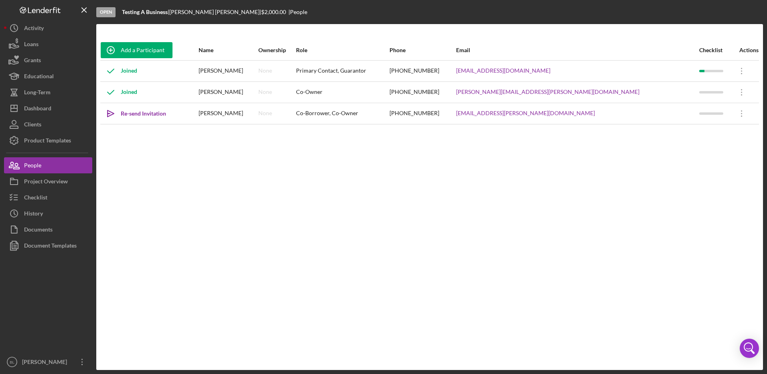
click at [213, 189] on div "Add a Participant Name Ownership Role Phone Email Checklist Actions Joined [PER…" at bounding box center [429, 197] width 667 height 314
click at [62, 143] on div "Product Templates" at bounding box center [47, 141] width 47 height 18
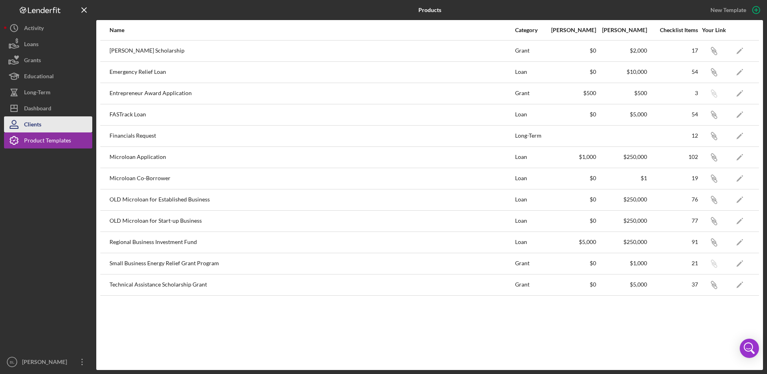
click at [43, 122] on button "Clients" at bounding box center [48, 124] width 88 height 16
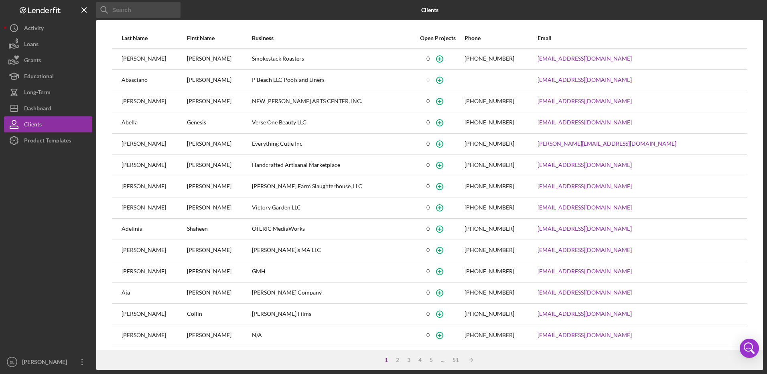
click at [137, 13] on input at bounding box center [138, 10] width 84 height 16
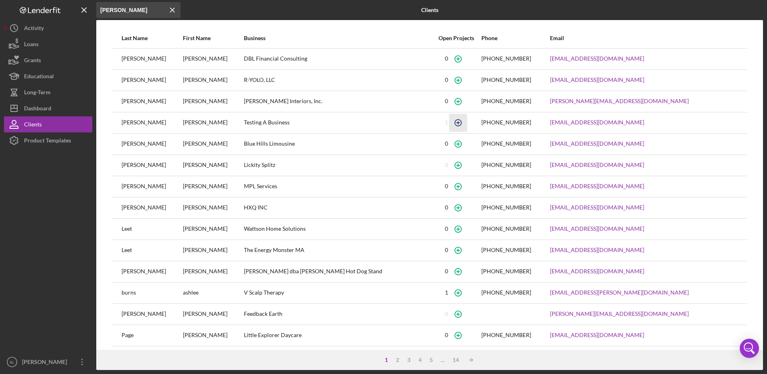
type input "[PERSON_NAME]"
click at [449, 122] on icon "button" at bounding box center [458, 123] width 18 height 18
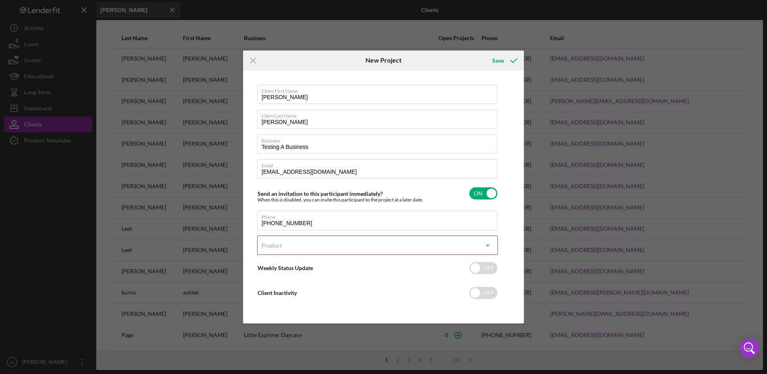
click at [329, 241] on div "Product" at bounding box center [368, 245] width 221 height 18
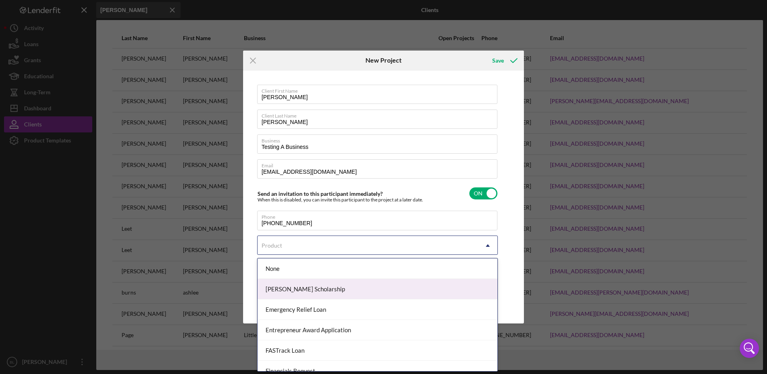
click at [331, 292] on div "[PERSON_NAME] Scholarship" at bounding box center [378, 289] width 240 height 20
checkbox input "true"
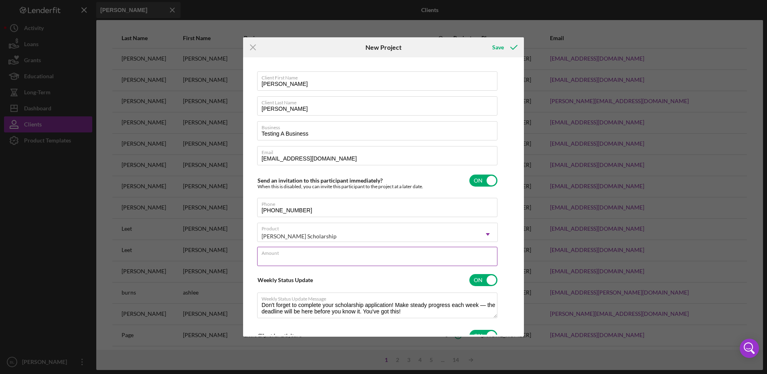
click at [414, 258] on input "Amount" at bounding box center [377, 256] width 240 height 19
type input "$2,000"
click at [513, 258] on div "Client First Name [PERSON_NAME] Client Last Name [PERSON_NAME] Business Testing…" at bounding box center [383, 196] width 277 height 275
click at [505, 45] on icon "submit" at bounding box center [514, 47] width 20 height 20
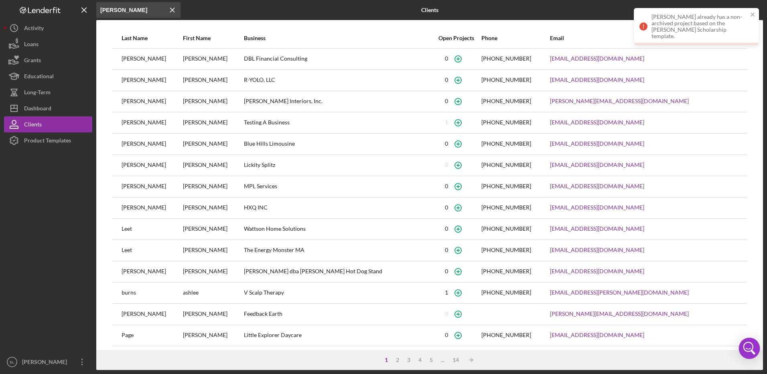
click at [756, 346] on icon "Open Intercom Messenger" at bounding box center [749, 348] width 19 height 19
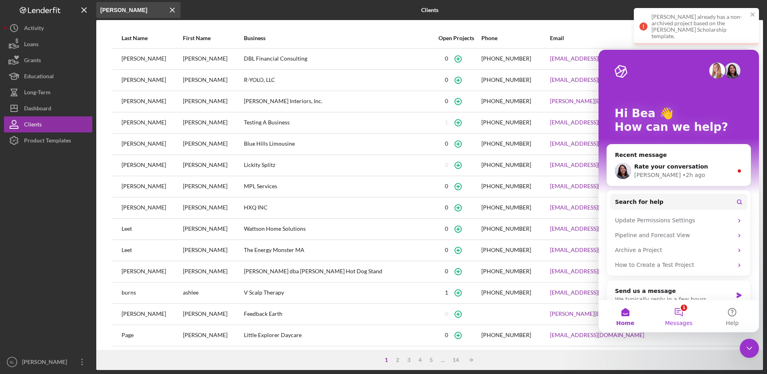
click at [681, 309] on button "1 Messages" at bounding box center [678, 316] width 53 height 32
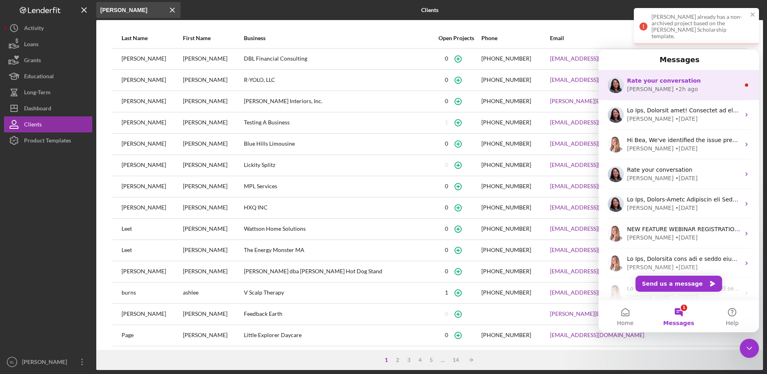
click at [675, 89] on div "• 2h ago" at bounding box center [686, 89] width 23 height 8
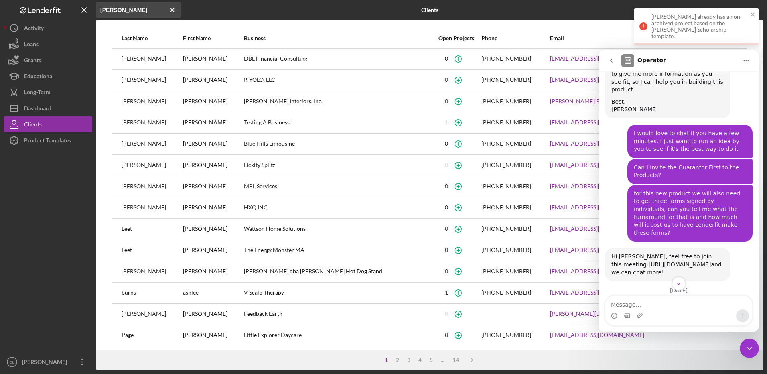
scroll to position [1144, 0]
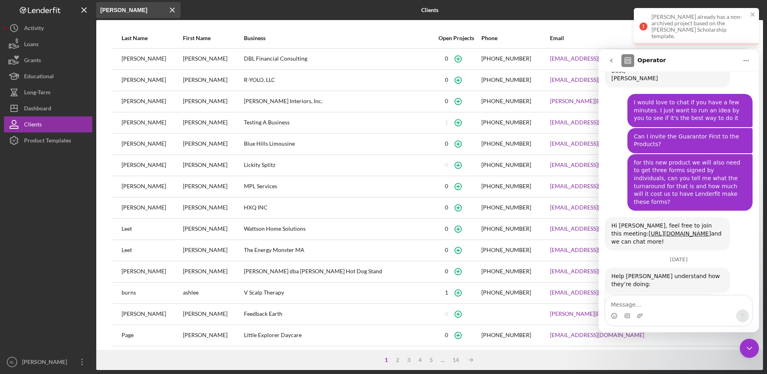
click at [669, 310] on div "Intercom messenger" at bounding box center [678, 315] width 147 height 13
click at [621, 308] on textarea "Message…" at bounding box center [678, 303] width 147 height 14
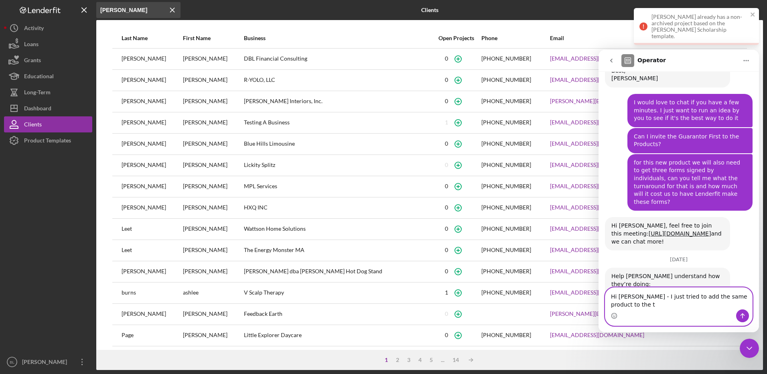
scroll to position [1152, 0]
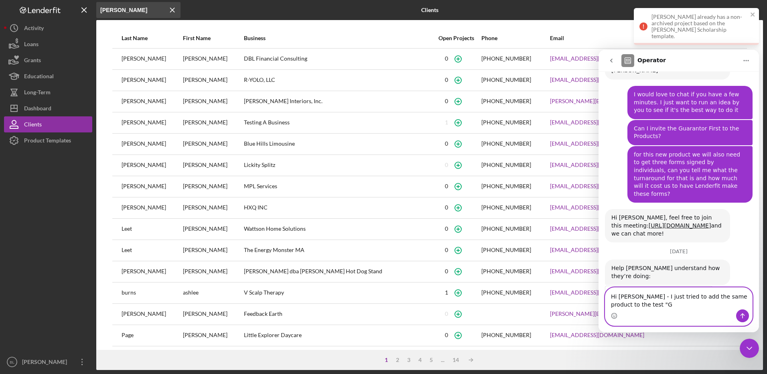
click at [645, 308] on textarea "Hi [PERSON_NAME] - I just tried to add the same product to the test "G" at bounding box center [678, 299] width 147 height 22
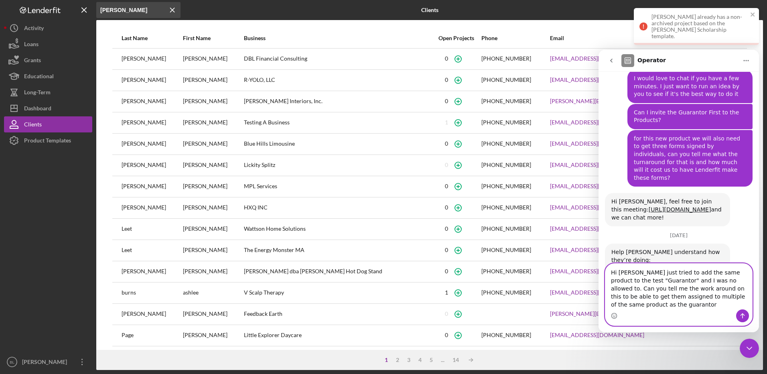
scroll to position [1176, 0]
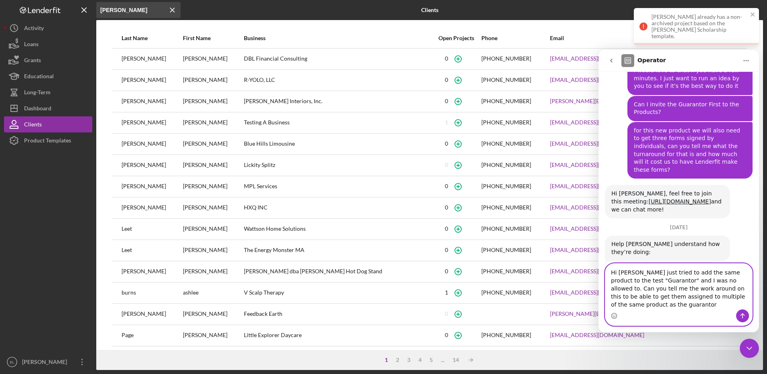
type textarea "Hi [PERSON_NAME] just tried to add the same product to the test "Guarantor" and…"
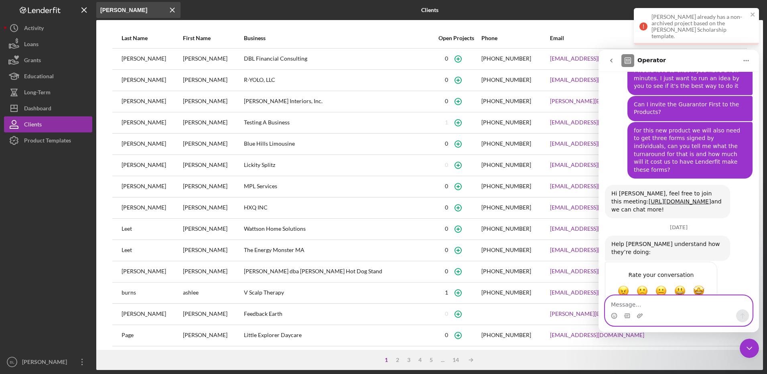
scroll to position [1207, 0]
